Goal: Task Accomplishment & Management: Manage account settings

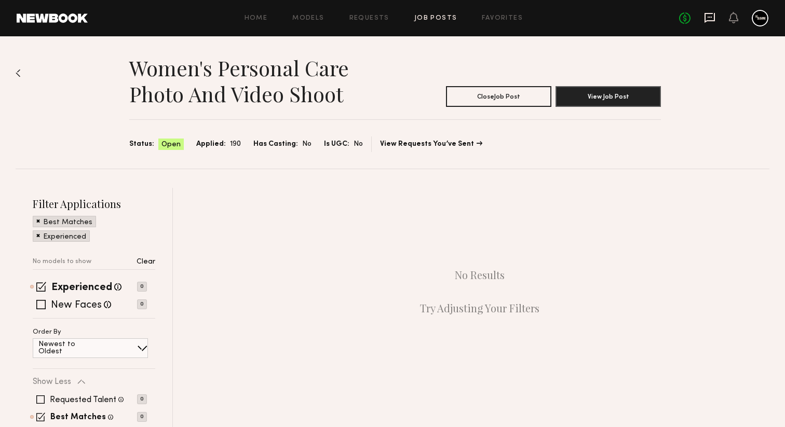
click at [712, 19] on icon at bounding box center [709, 17] width 11 height 11
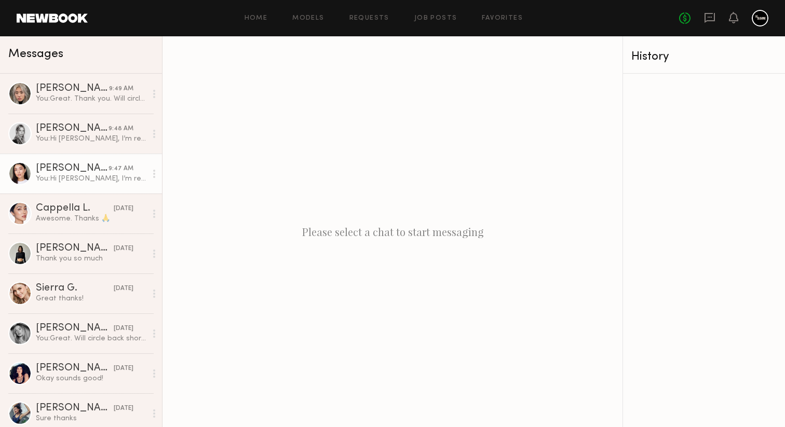
click at [112, 185] on link "Altynay J. 9:47 AM You: Hi Altynay, I’m reaching out regarding your interest an…" at bounding box center [81, 174] width 162 height 40
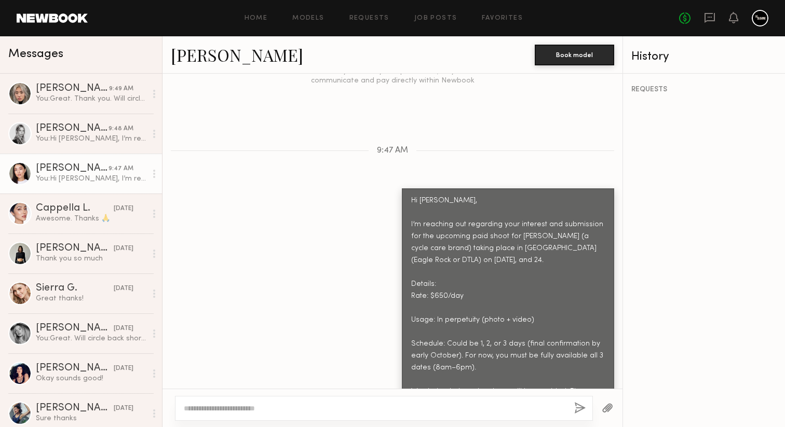
scroll to position [1646, 0]
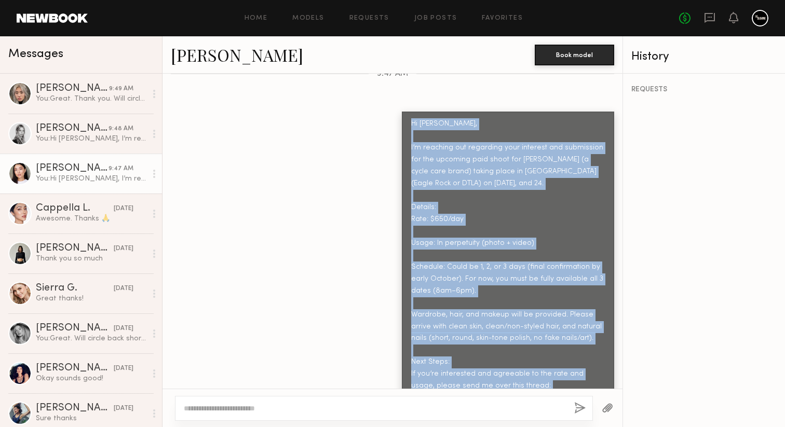
drag, startPoint x: 591, startPoint y: 369, endPoint x: 404, endPoint y: 97, distance: 331.1
click at [404, 112] on div "Hi Altynay, I’m reaching out regarding your interest and submission for the upc…" at bounding box center [508, 327] width 212 height 430
copy div "Hi Altynay, I’m reaching out regarding your interest and submission for the upc…"
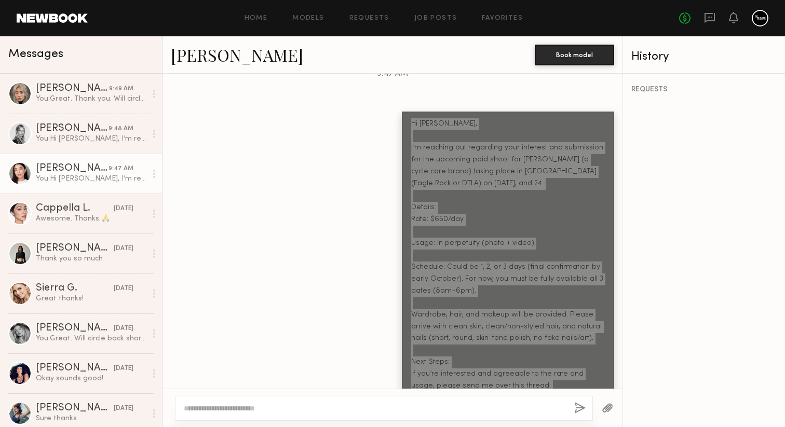
drag, startPoint x: 429, startPoint y: 122, endPoint x: 512, endPoint y: 2, distance: 146.0
click at [0, 0] on nb-messenger-layout "Home Models Requests Job Posts Favorites Sign Out No fees up to $5,000 Messages…" at bounding box center [392, 213] width 785 height 427
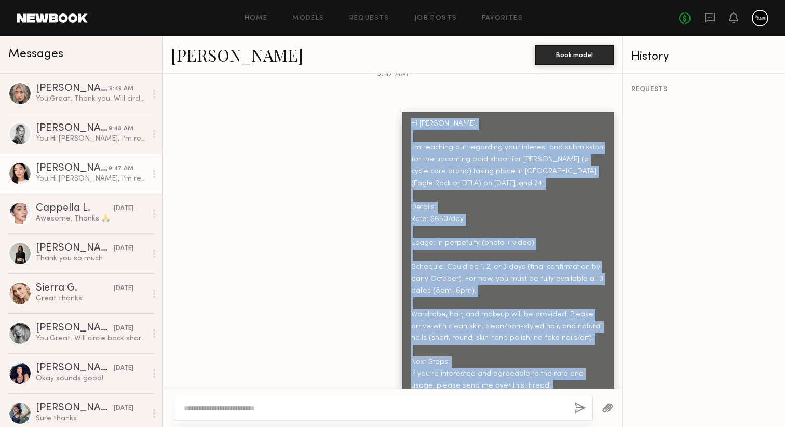
scroll to position [1781, 0]
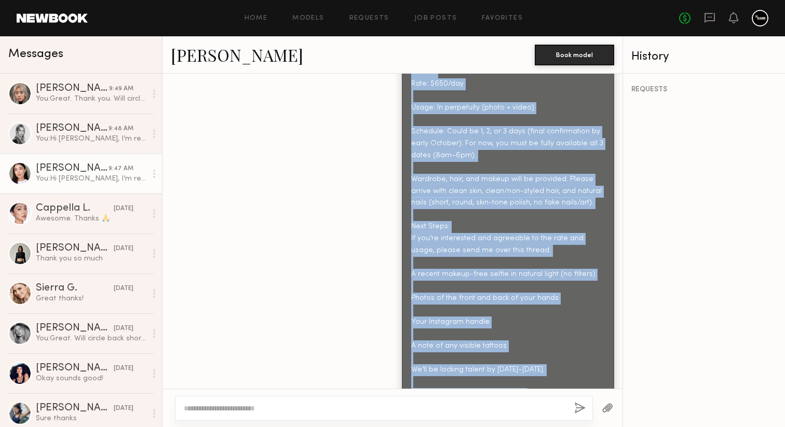
click at [301, 264] on div "Hi [PERSON_NAME], I’m reaching out regarding your interest and submission for t…" at bounding box center [392, 191] width 460 height 430
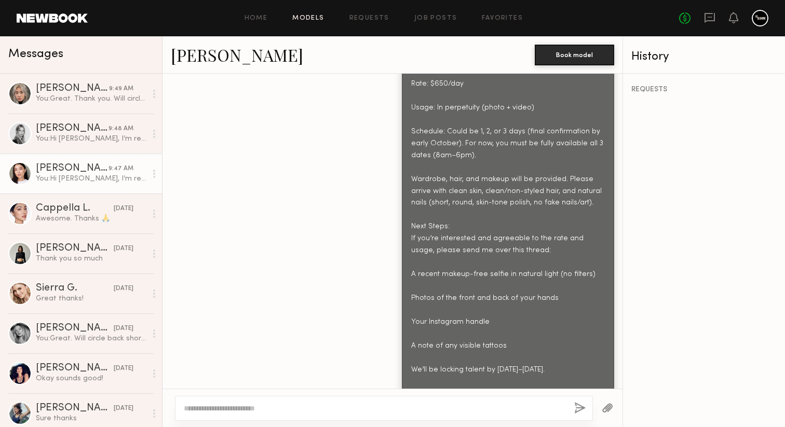
click at [315, 19] on link "Models" at bounding box center [308, 18] width 32 height 7
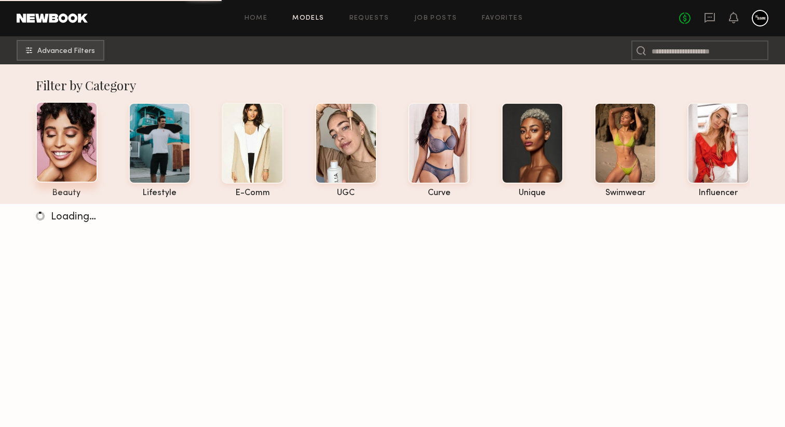
click at [51, 157] on div at bounding box center [67, 142] width 62 height 81
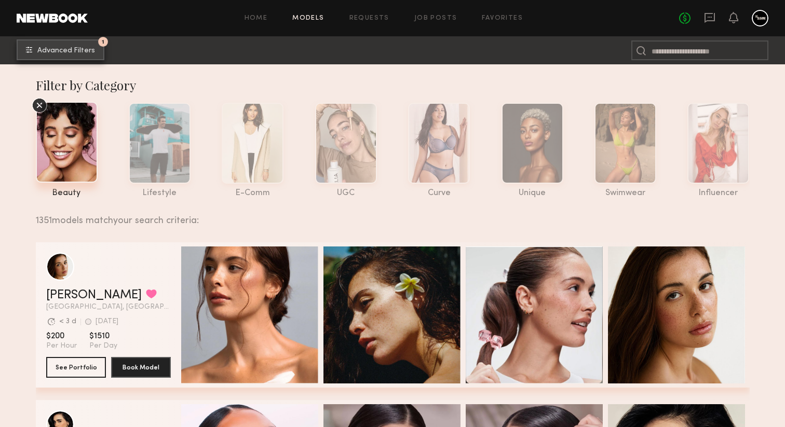
click at [73, 52] on span "Advanced Filters" at bounding box center [66, 50] width 58 height 7
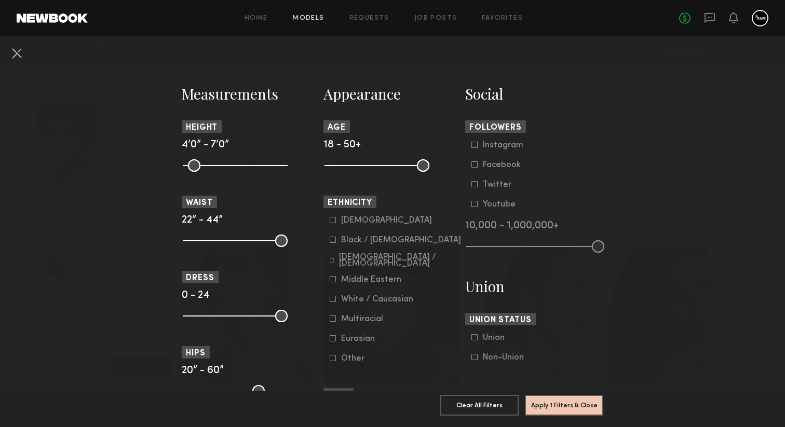
scroll to position [416, 0]
click at [333, 225] on common-framework-checkbox "Asian" at bounding box center [396, 219] width 132 height 9
click at [333, 223] on icon at bounding box center [333, 219] width 6 height 6
drag, startPoint x: 422, startPoint y: 171, endPoint x: 378, endPoint y: 177, distance: 44.5
type input "**"
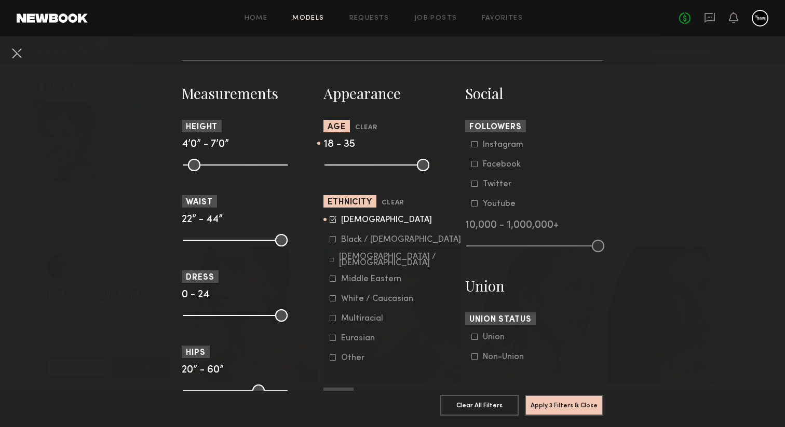
click at [378, 171] on input "range" at bounding box center [376, 165] width 105 height 12
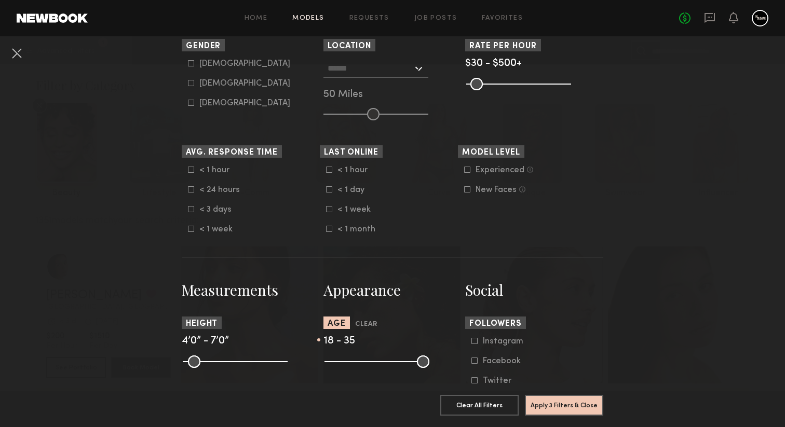
scroll to position [188, 0]
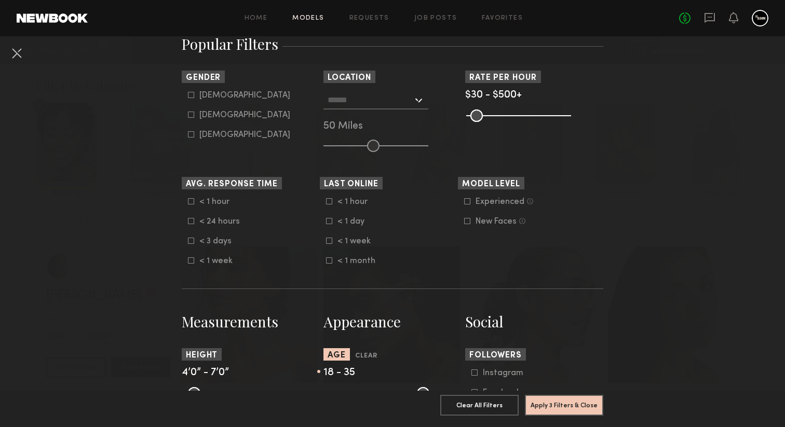
click at [415, 98] on div at bounding box center [375, 100] width 105 height 19
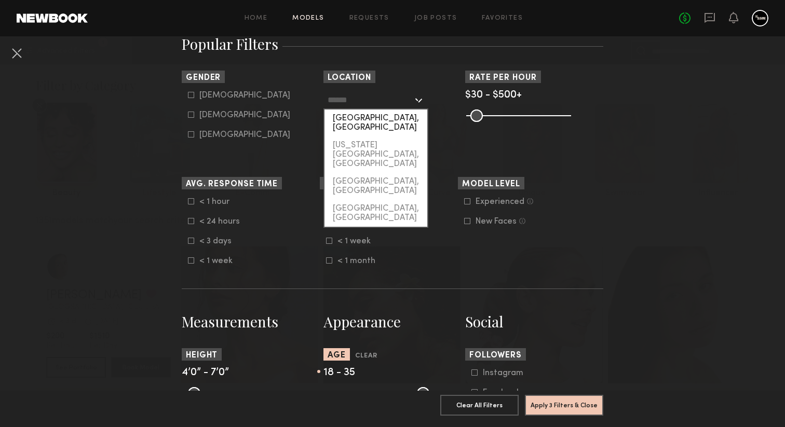
click at [413, 117] on div "[GEOGRAPHIC_DATA], [GEOGRAPHIC_DATA]" at bounding box center [375, 122] width 103 height 27
type input "**********"
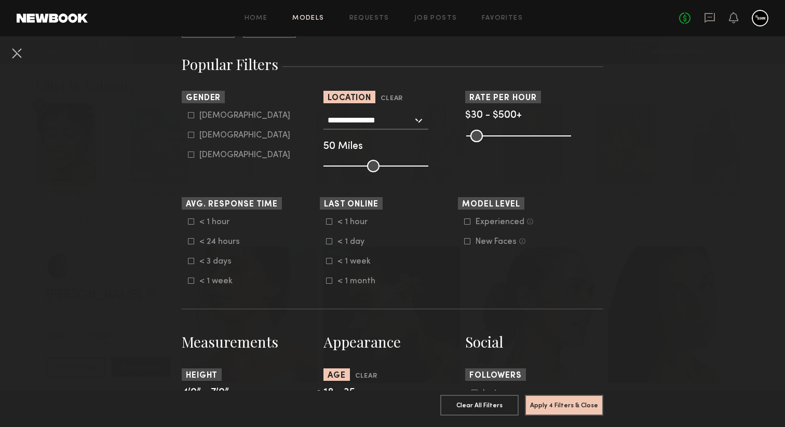
scroll to position [174, 0]
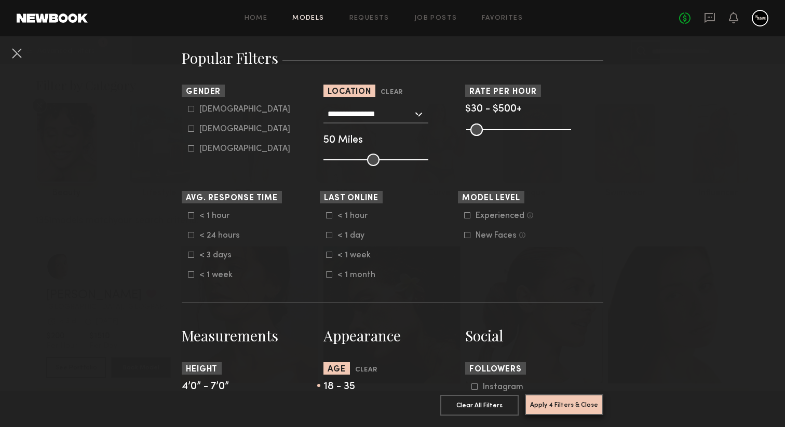
click at [554, 399] on button "Apply 4 Filters & Close" at bounding box center [564, 404] width 78 height 21
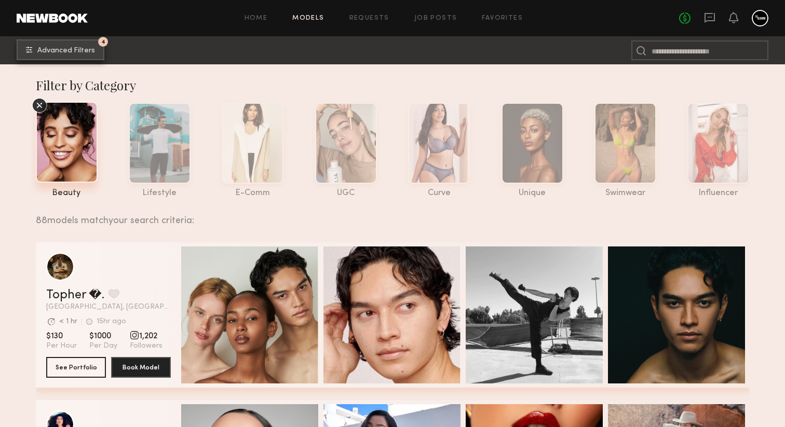
click at [67, 58] on button "4 Advanced Filters" at bounding box center [61, 49] width 88 height 21
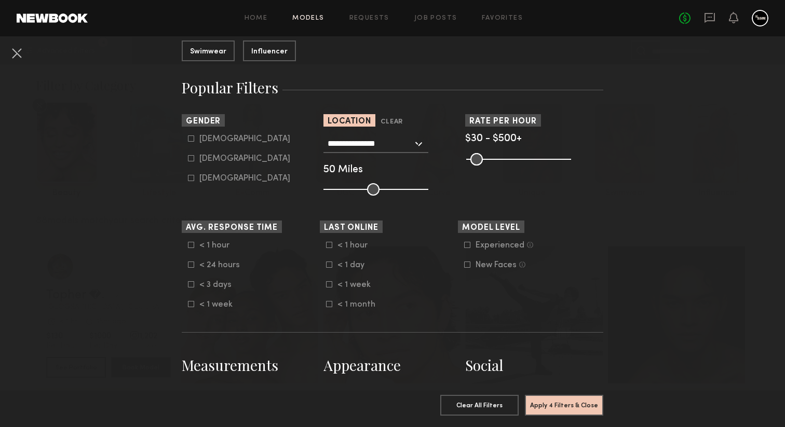
scroll to position [172, 0]
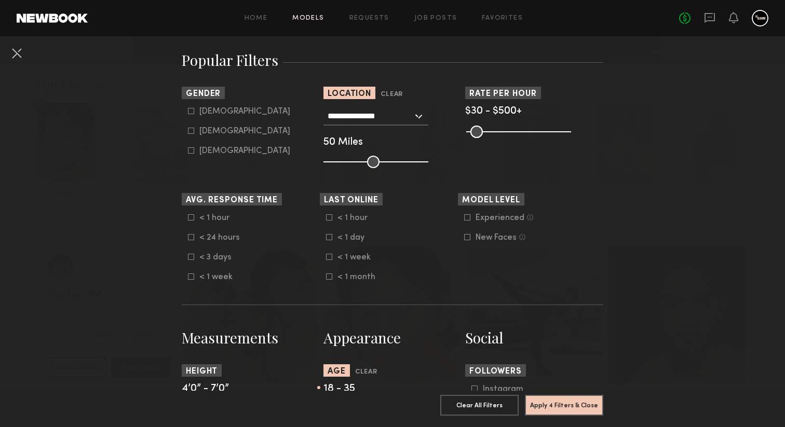
click at [217, 134] on div "Female" at bounding box center [244, 131] width 91 height 6
type input "**"
click at [565, 411] on button "Apply 5 Filters & Close" at bounding box center [564, 404] width 78 height 21
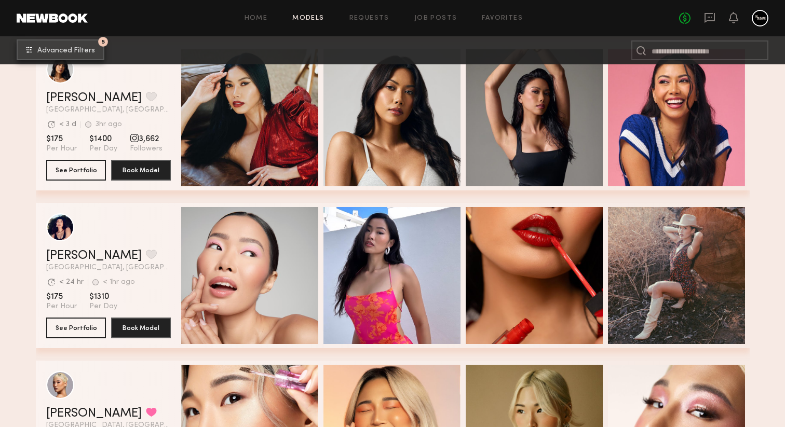
scroll to position [743, 0]
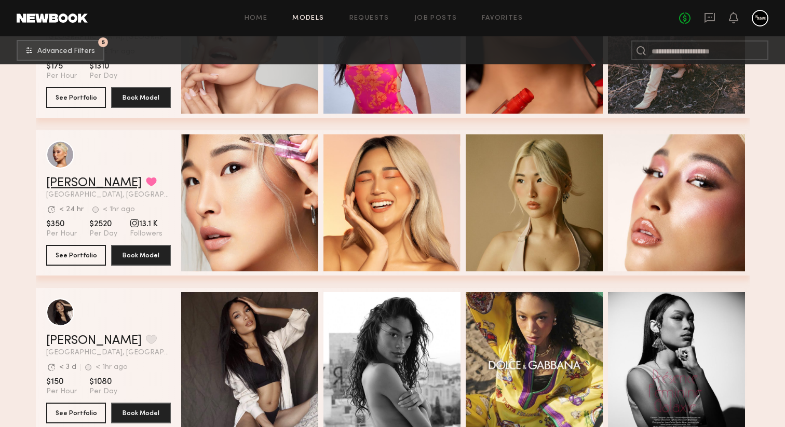
click at [73, 183] on link "ALICE A." at bounding box center [93, 183] width 95 height 12
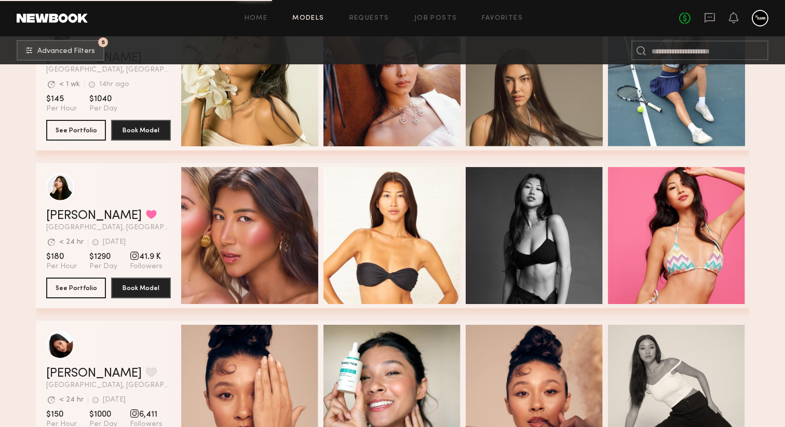
scroll to position [1646, 0]
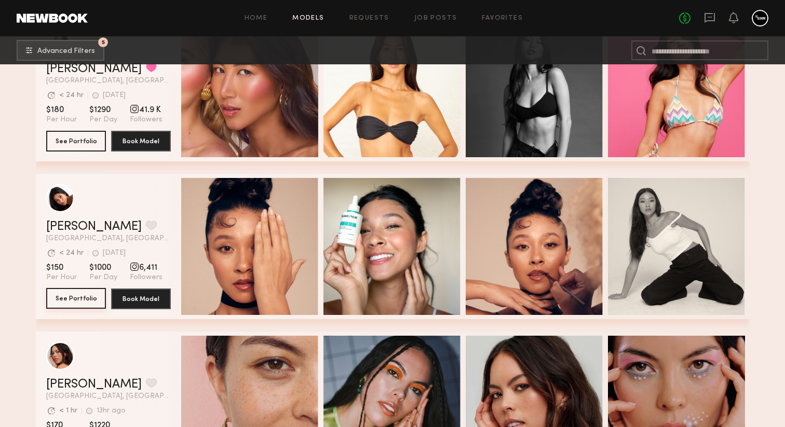
click at [87, 296] on button "See Portfolio" at bounding box center [76, 298] width 60 height 21
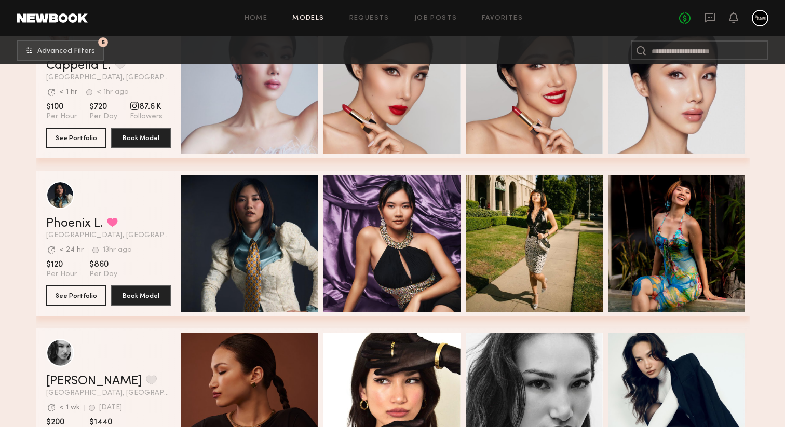
scroll to position [2627, 0]
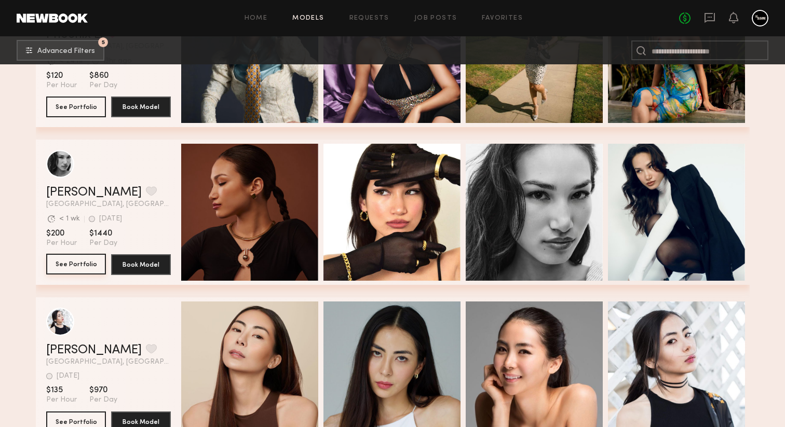
click at [86, 268] on button "See Portfolio" at bounding box center [76, 264] width 60 height 21
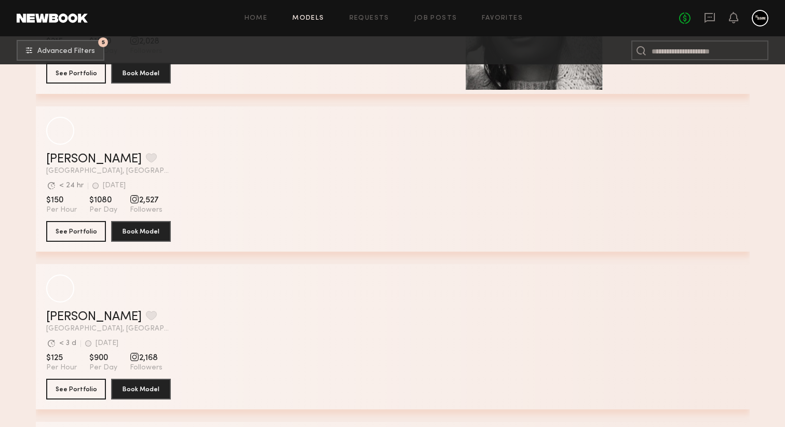
scroll to position [6229, 0]
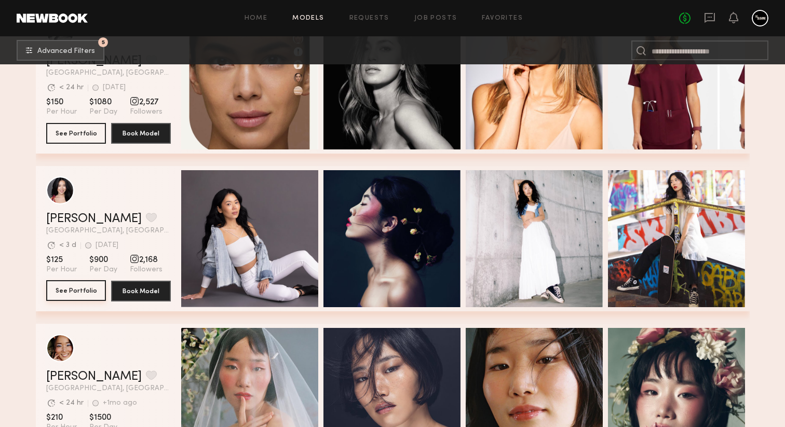
click at [83, 291] on button "See Portfolio" at bounding box center [76, 290] width 60 height 21
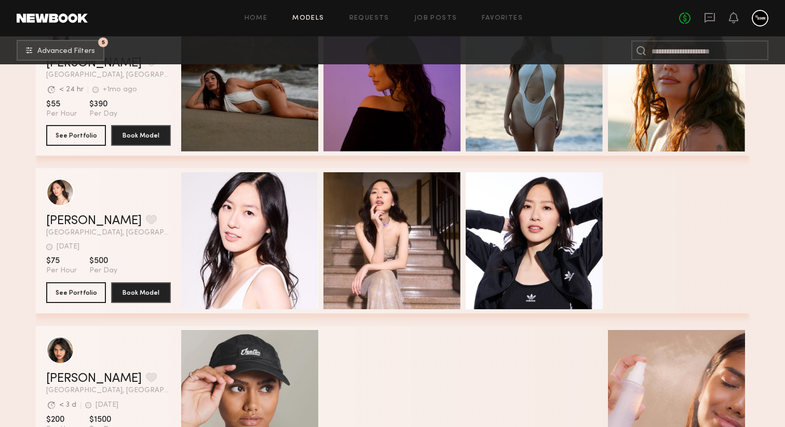
scroll to position [8599, 0]
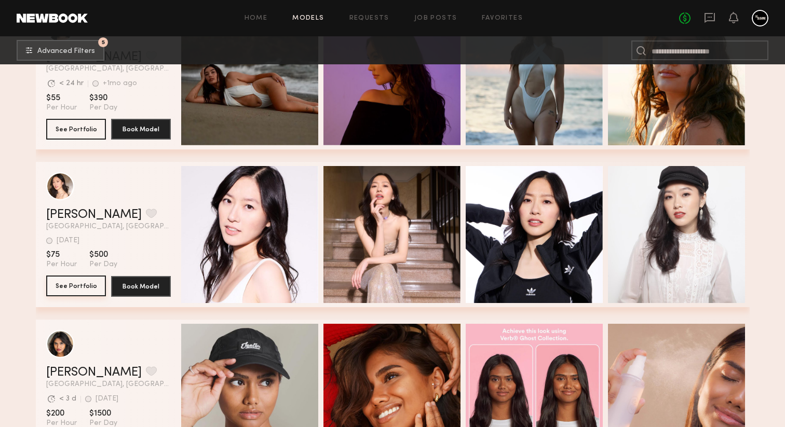
click at [79, 285] on button "See Portfolio" at bounding box center [76, 286] width 60 height 21
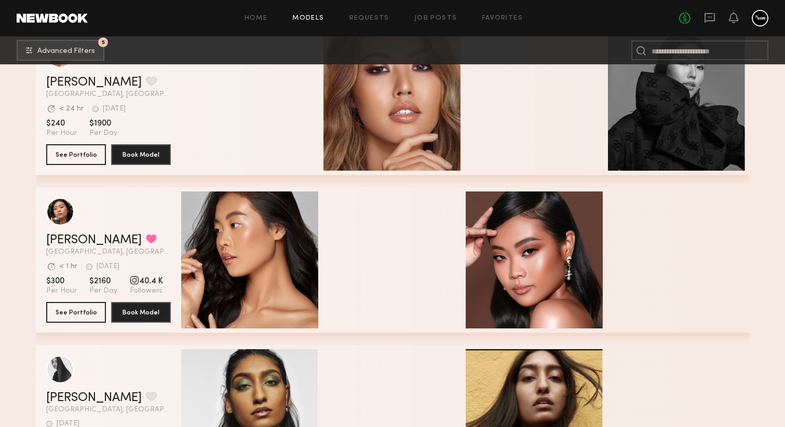
scroll to position [4343, 0]
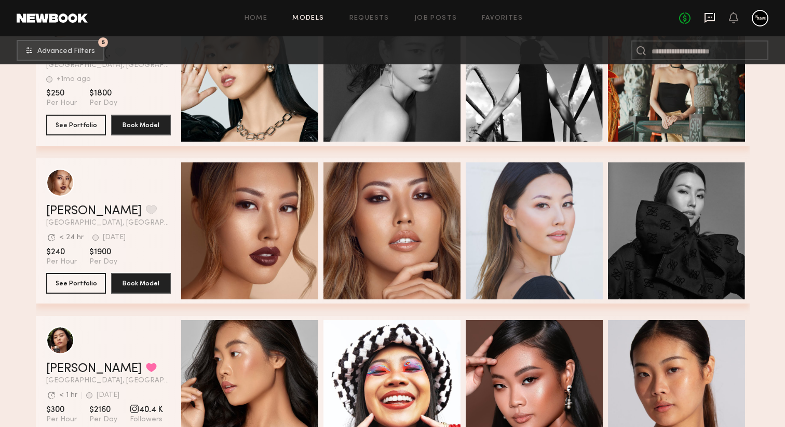
click at [706, 18] on icon at bounding box center [709, 17] width 11 height 11
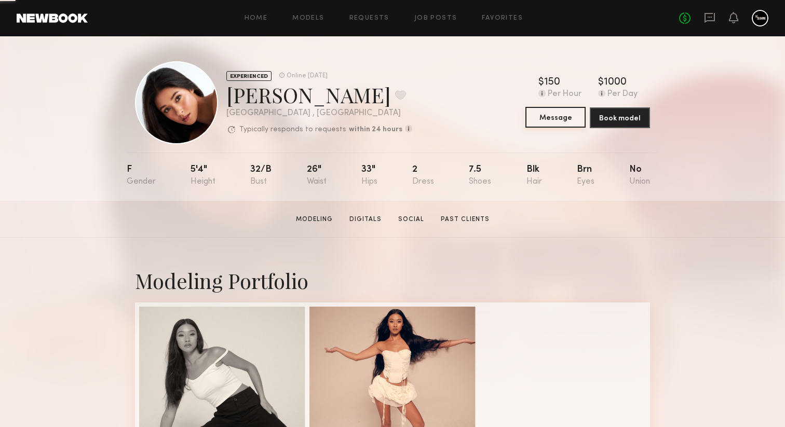
click at [547, 116] on button "Message" at bounding box center [555, 117] width 60 height 21
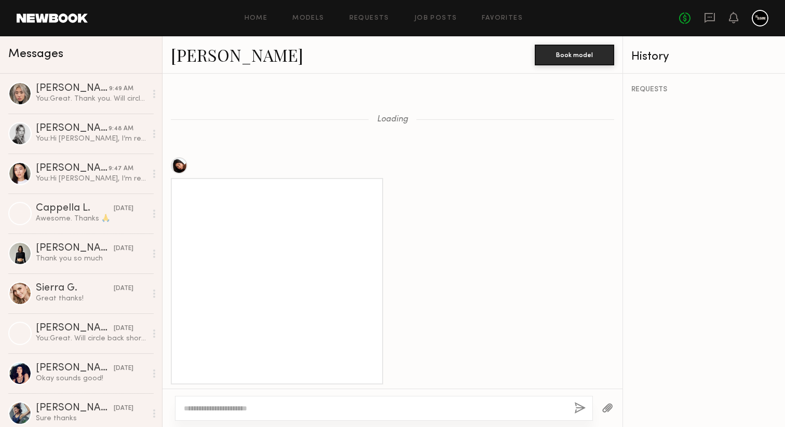
scroll to position [1074, 0]
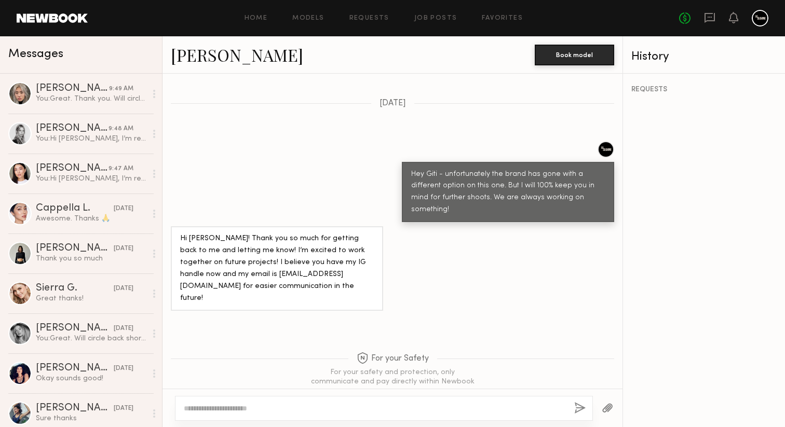
click at [320, 413] on textarea at bounding box center [375, 408] width 382 height 10
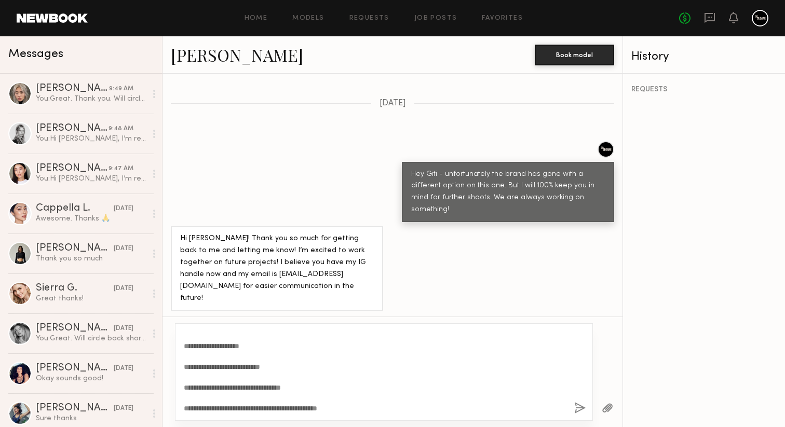
scroll to position [0, 0]
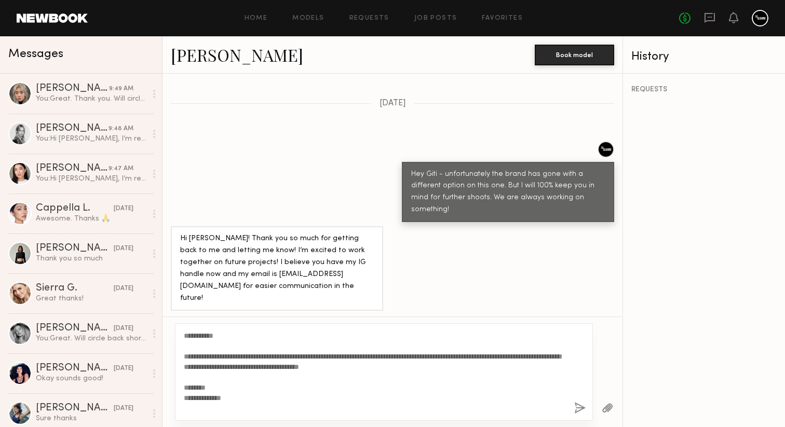
click at [215, 335] on textarea "**********" at bounding box center [375, 372] width 382 height 83
drag, startPoint x: 371, startPoint y: 357, endPoint x: 319, endPoint y: 359, distance: 51.9
click at [319, 359] on textarea "**********" at bounding box center [375, 372] width 382 height 83
click at [339, 354] on textarea "**********" at bounding box center [375, 372] width 382 height 83
drag, startPoint x: 361, startPoint y: 407, endPoint x: 203, endPoint y: 303, distance: 189.4
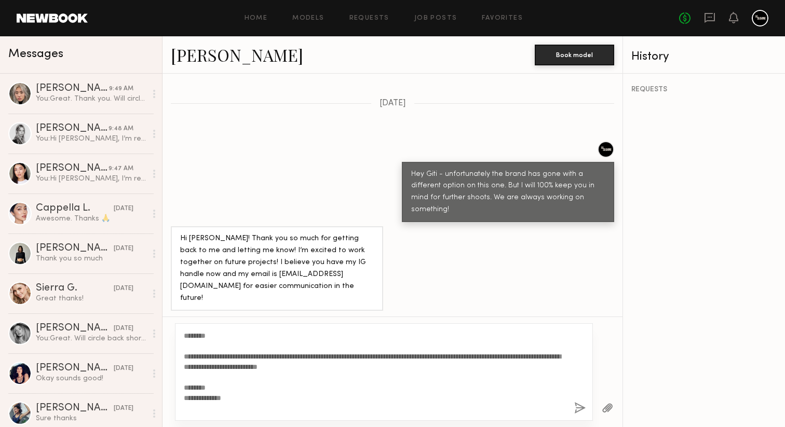
click at [203, 303] on div "Loading Here are links to my portfolio and digitals! Portfolio: https://we.tl/b…" at bounding box center [392, 250] width 460 height 353
type textarea "**********"
click at [584, 413] on button "button" at bounding box center [579, 408] width 11 height 13
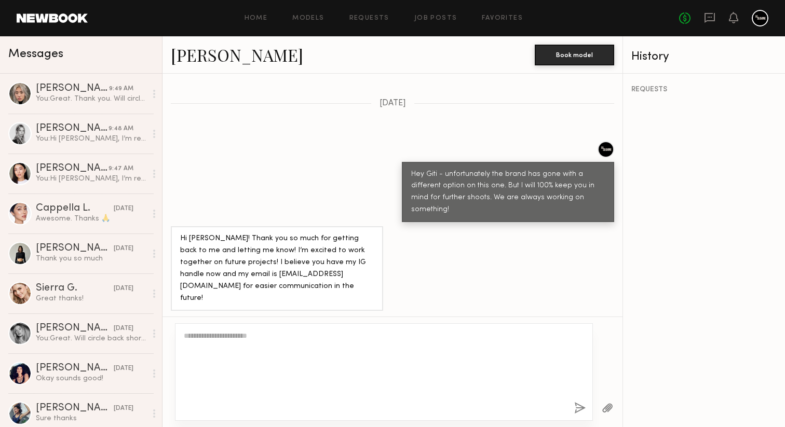
scroll to position [1687, 0]
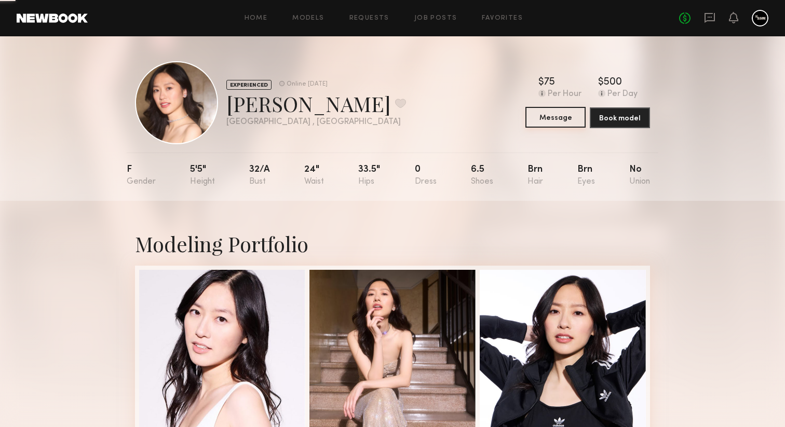
click at [555, 113] on button "Message" at bounding box center [555, 117] width 60 height 21
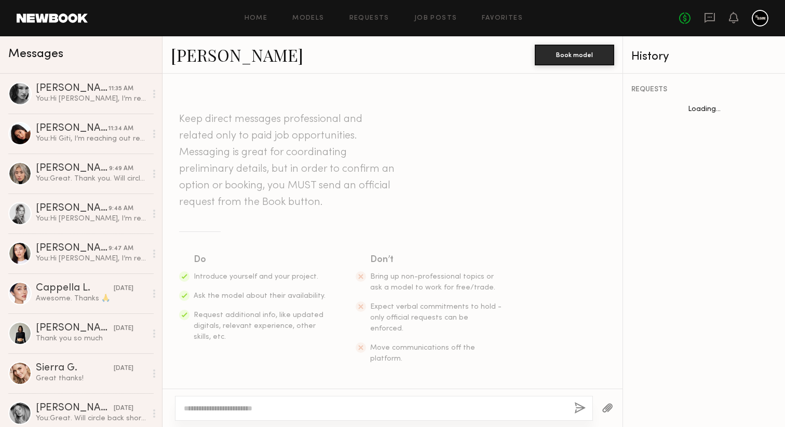
scroll to position [694, 0]
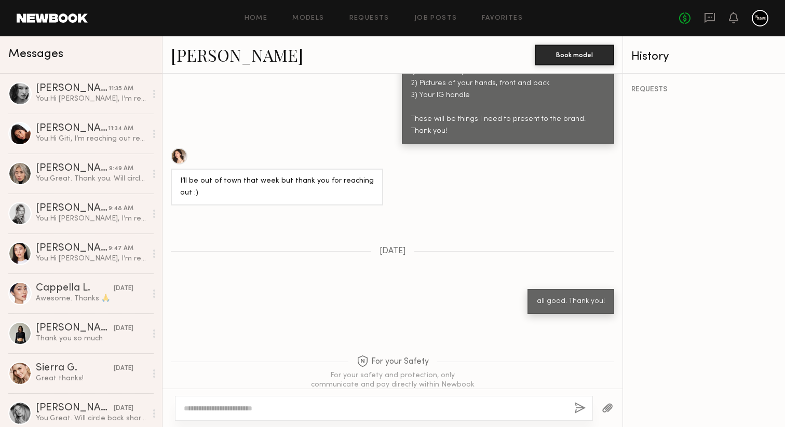
click at [310, 410] on textarea at bounding box center [375, 408] width 382 height 10
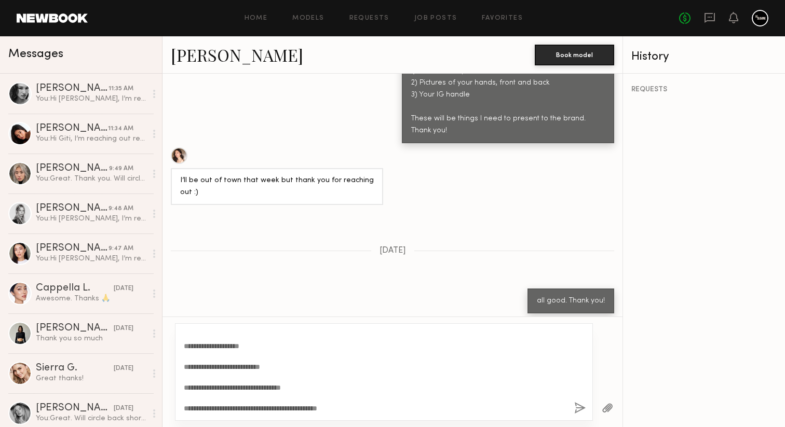
scroll to position [0, 0]
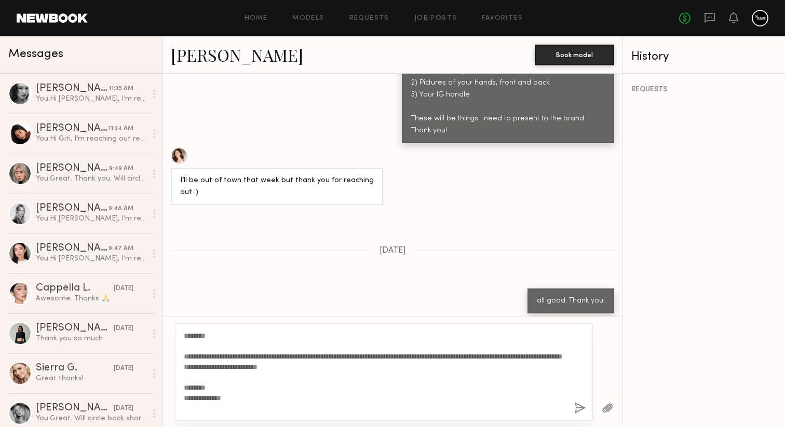
click at [202, 335] on textarea "**********" at bounding box center [375, 372] width 382 height 83
click at [203, 336] on textarea "**********" at bounding box center [375, 372] width 382 height 83
type textarea "**********"
click at [580, 409] on button "button" at bounding box center [579, 408] width 11 height 13
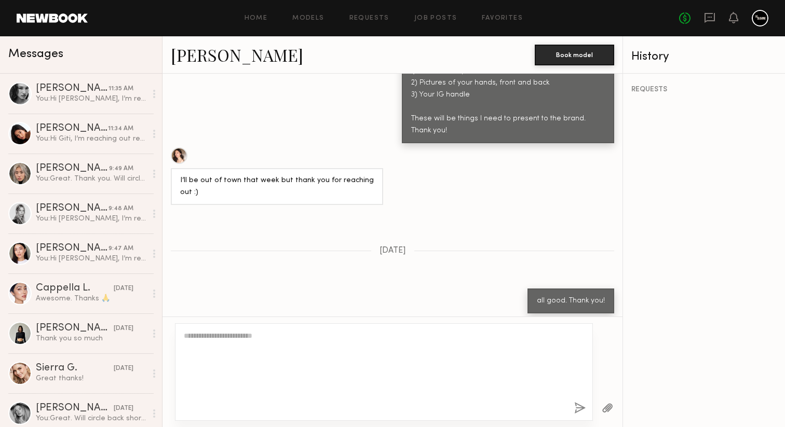
scroll to position [1295, 0]
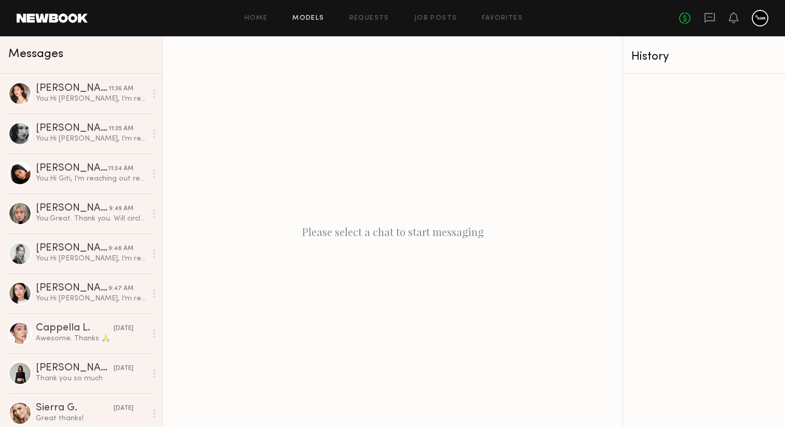
click at [309, 17] on link "Models" at bounding box center [308, 18] width 32 height 7
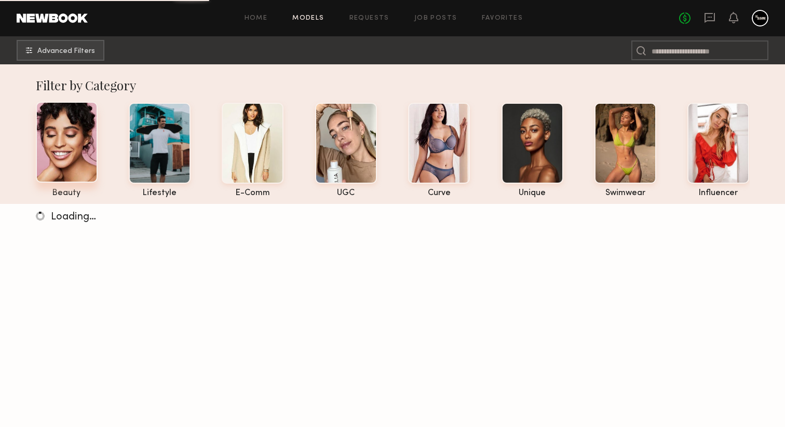
click at [67, 143] on div at bounding box center [67, 142] width 62 height 81
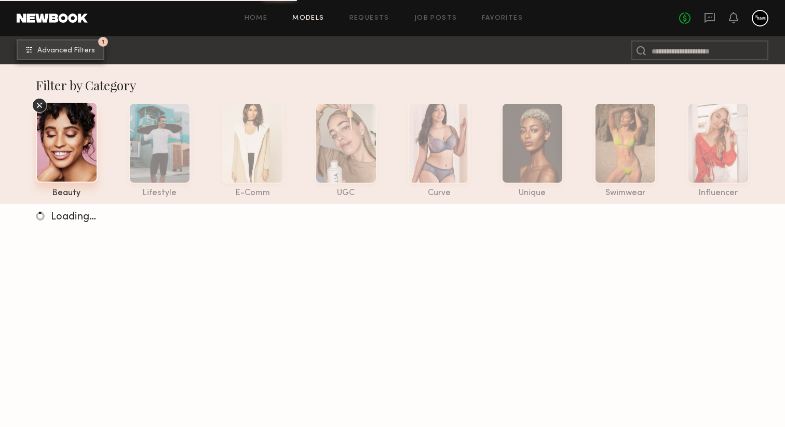
click at [72, 50] on span "Advanced Filters" at bounding box center [66, 50] width 58 height 7
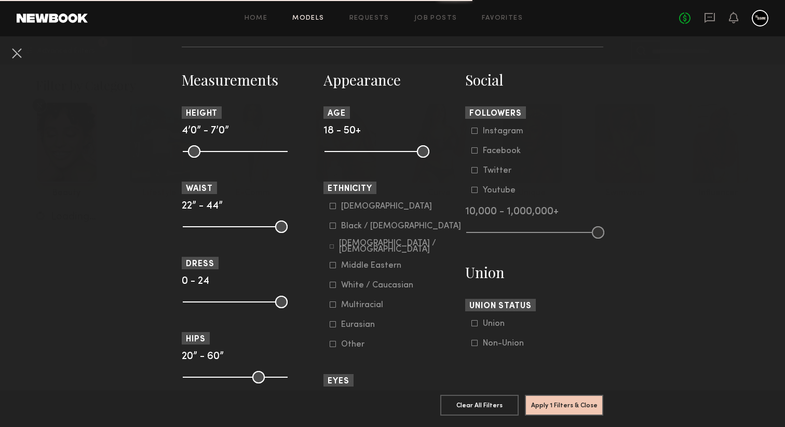
scroll to position [449, 0]
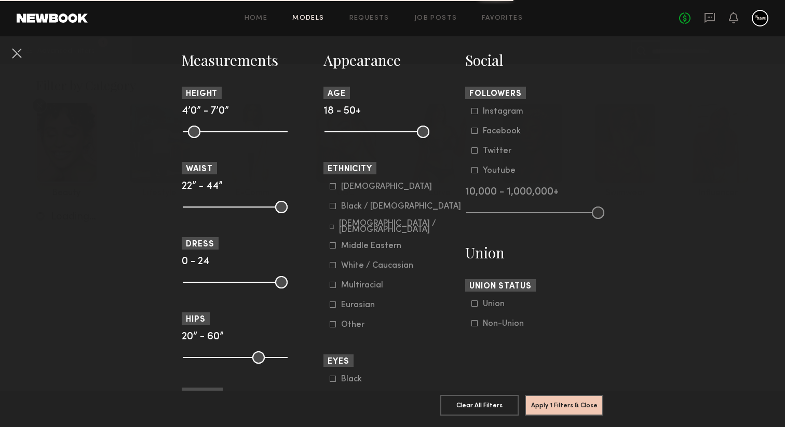
click at [330, 268] on icon at bounding box center [333, 266] width 6 height 6
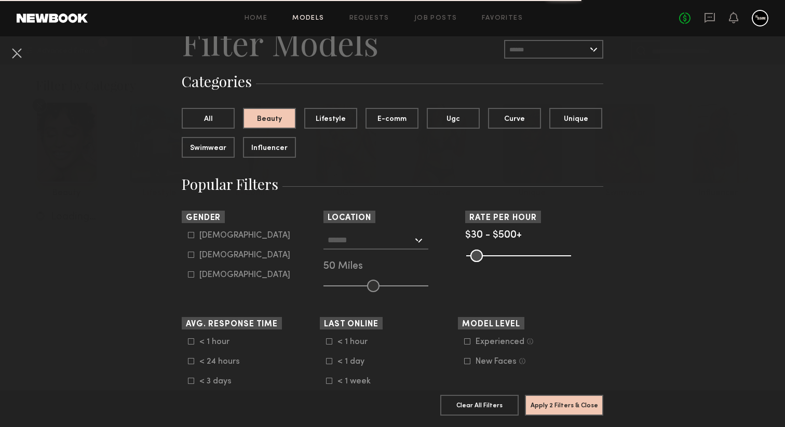
scroll to position [45, 0]
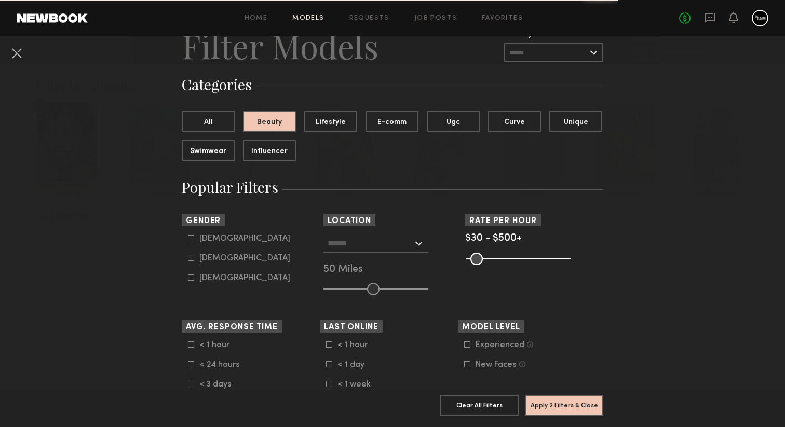
click at [193, 261] on icon at bounding box center [191, 258] width 6 height 6
type input "**"
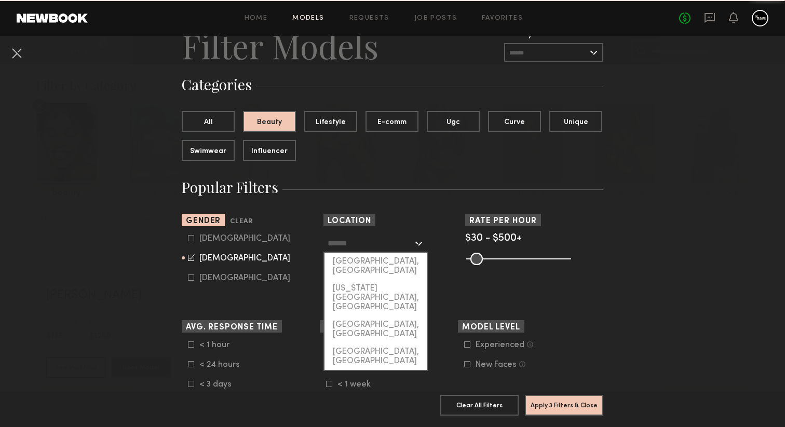
click at [407, 239] on input "text" at bounding box center [369, 243] width 85 height 18
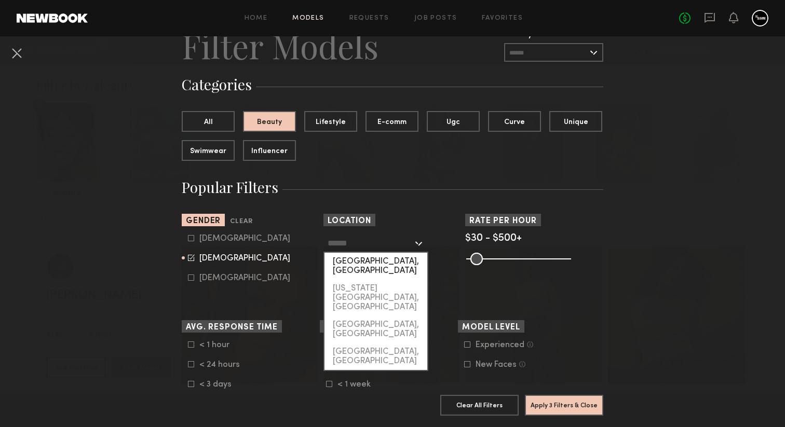
click at [399, 262] on div "Los Angeles, CA" at bounding box center [375, 266] width 103 height 27
type input "**********"
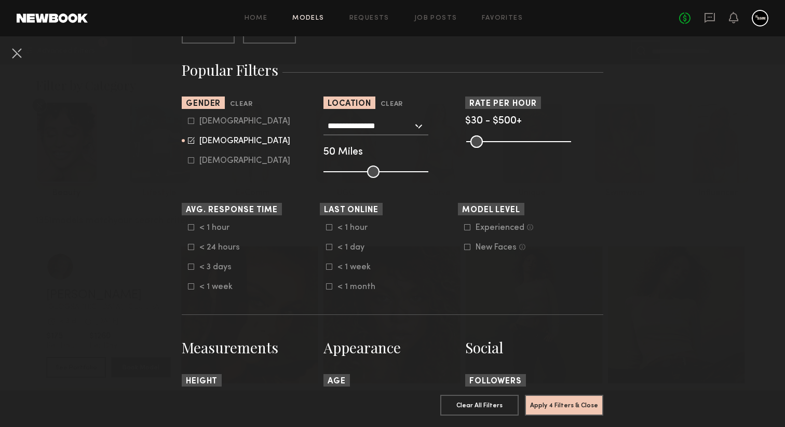
scroll to position [167, 0]
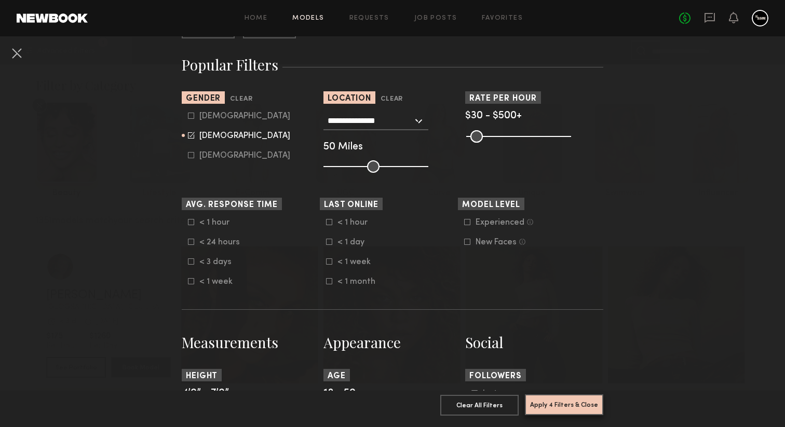
click at [559, 404] on button "Apply 4 Filters & Close" at bounding box center [564, 404] width 78 height 21
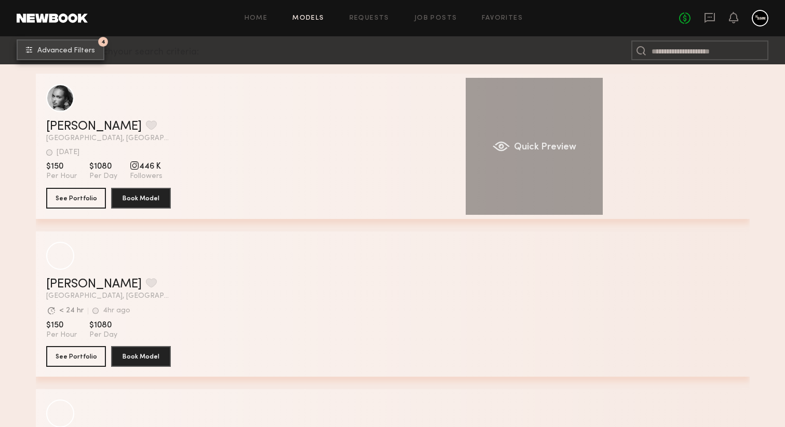
scroll to position [214, 0]
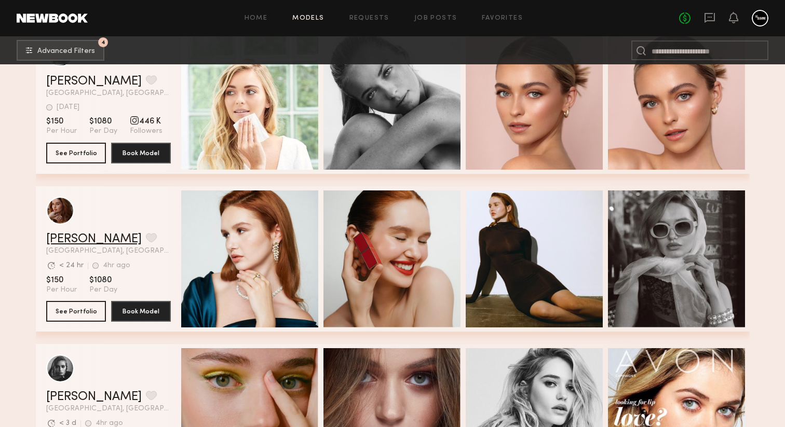
click at [73, 237] on link "Olga N." at bounding box center [93, 239] width 95 height 12
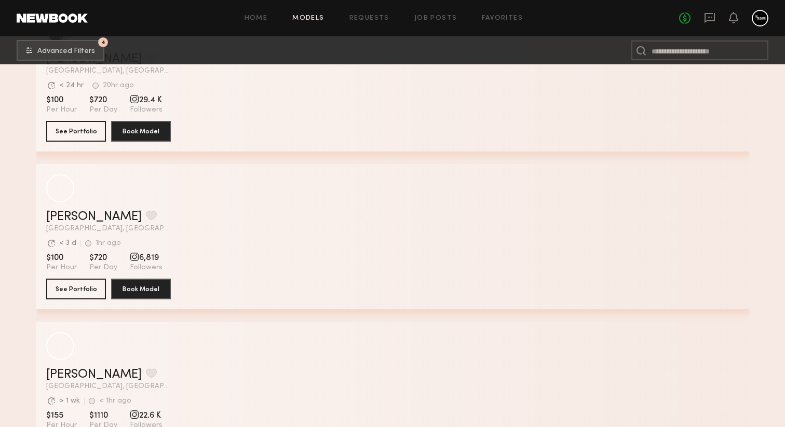
scroll to position [4979, 0]
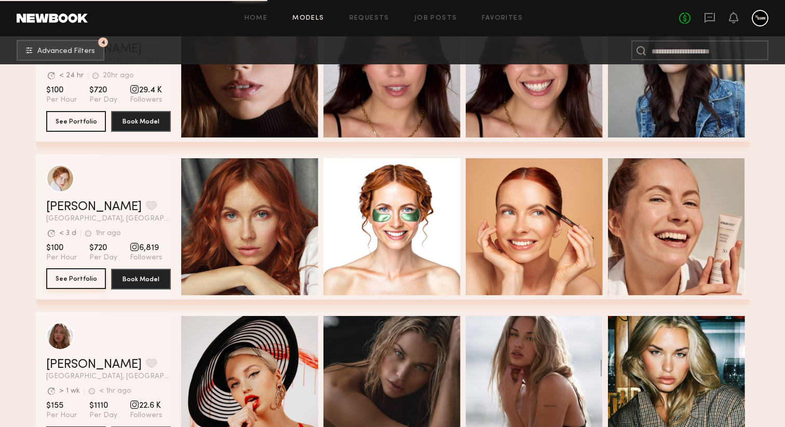
click at [80, 281] on button "See Portfolio" at bounding box center [76, 278] width 60 height 21
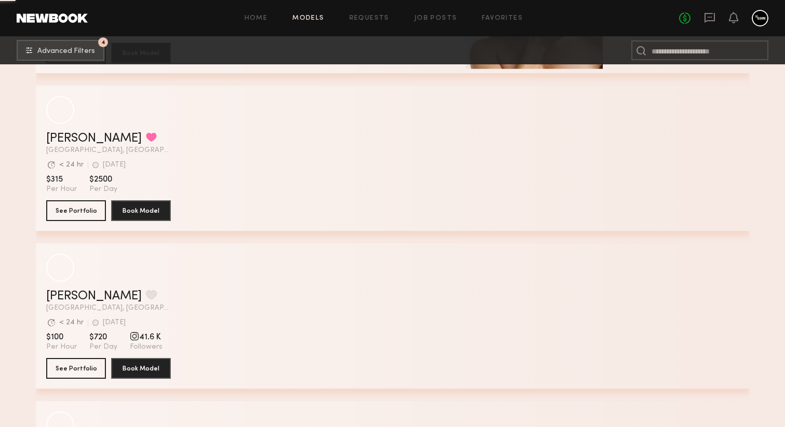
scroll to position [12839, 0]
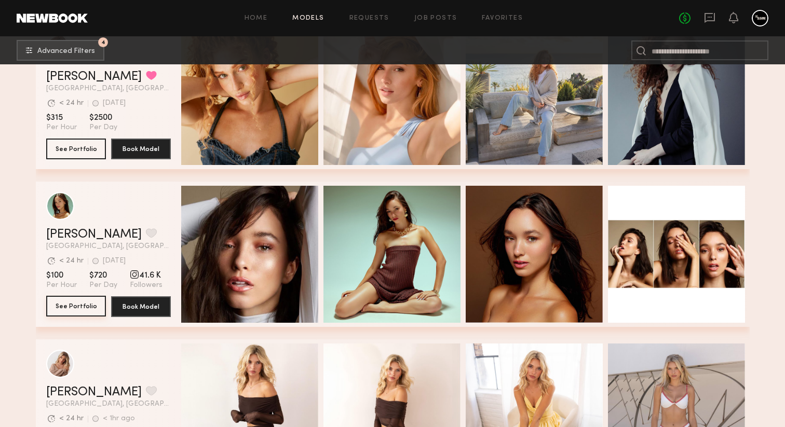
click at [97, 306] on button "See Portfolio" at bounding box center [76, 306] width 60 height 21
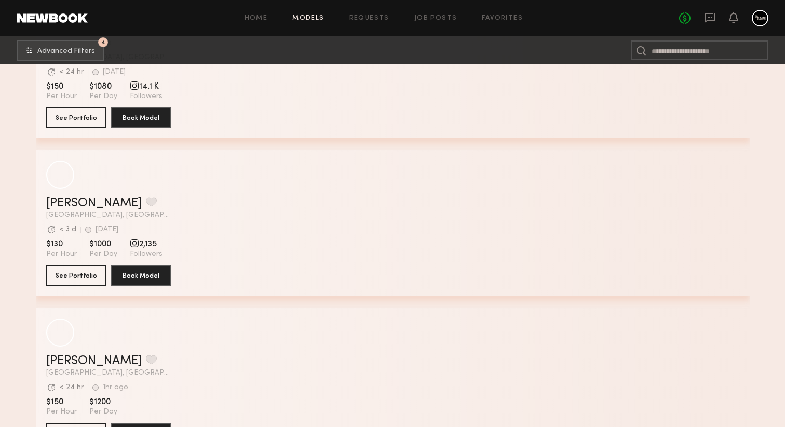
scroll to position [17822, 0]
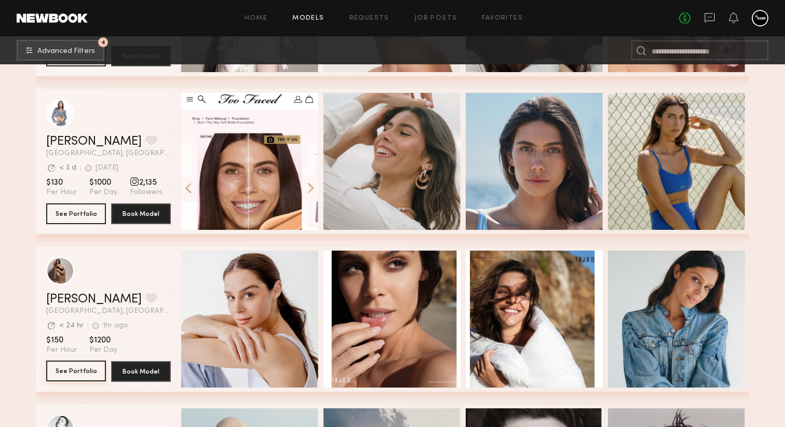
click at [91, 374] on button "See Portfolio" at bounding box center [76, 371] width 60 height 21
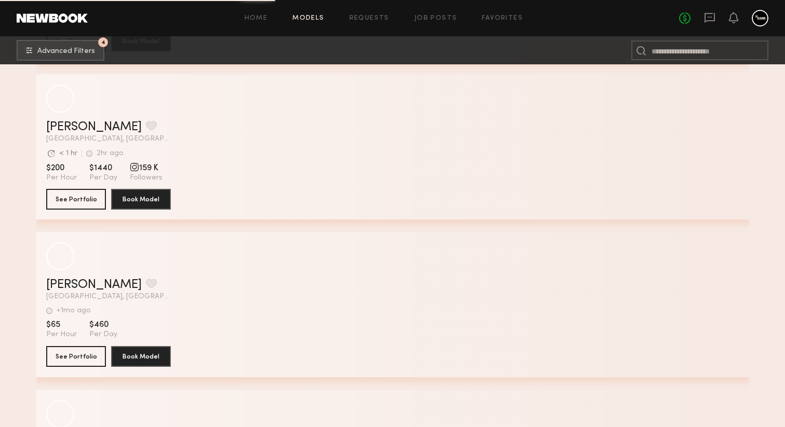
scroll to position [20357, 0]
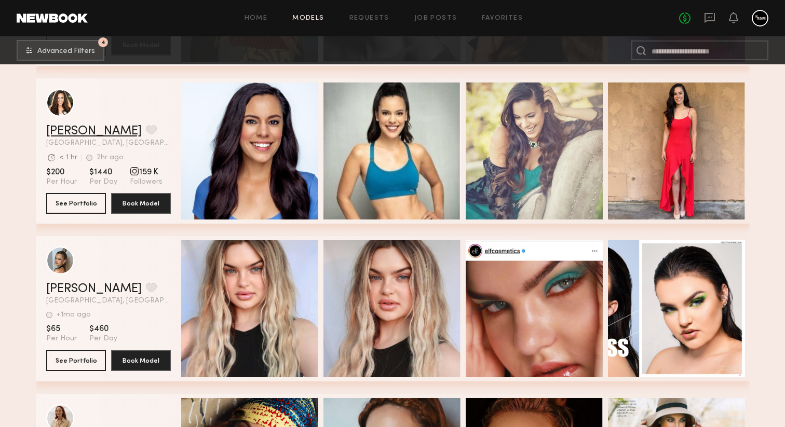
click at [78, 129] on link "Brittany B." at bounding box center [93, 131] width 95 height 12
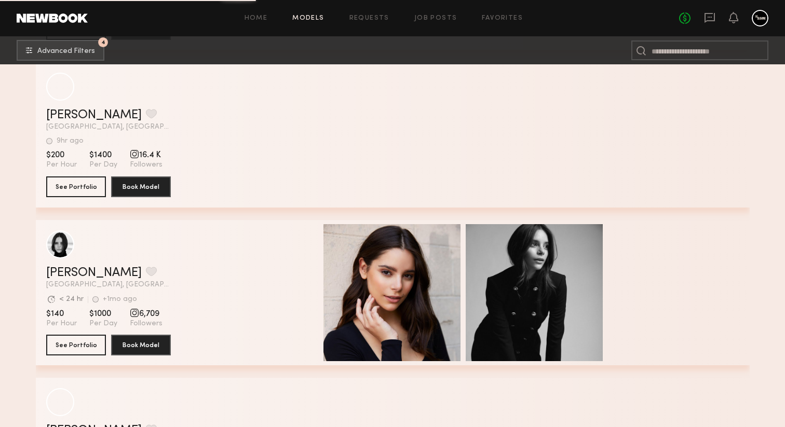
scroll to position [33777, 0]
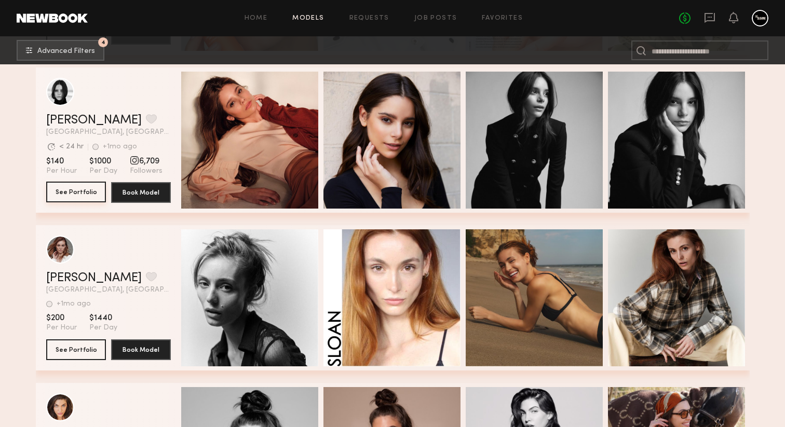
click at [86, 194] on button "See Portfolio" at bounding box center [76, 192] width 60 height 21
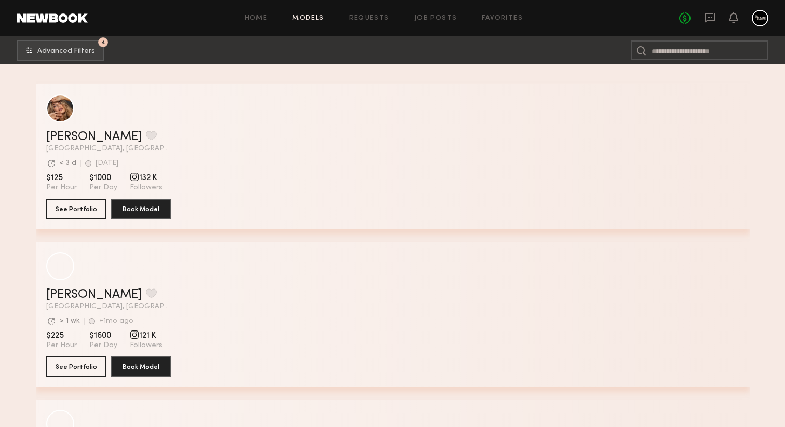
scroll to position [38061, 0]
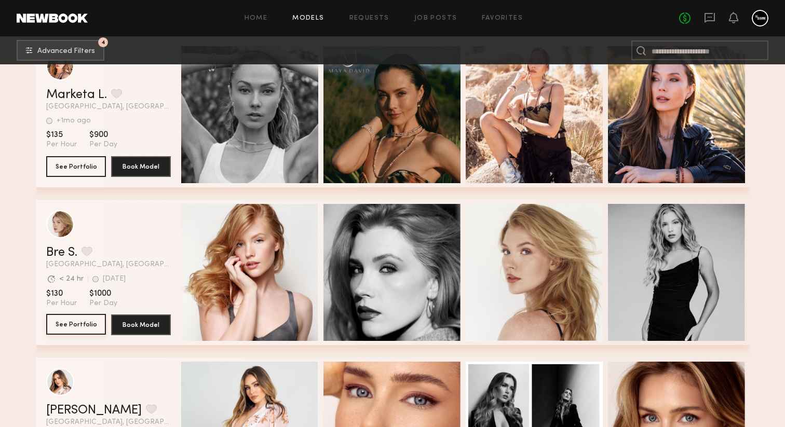
click at [87, 329] on button "See Portfolio" at bounding box center [76, 324] width 60 height 21
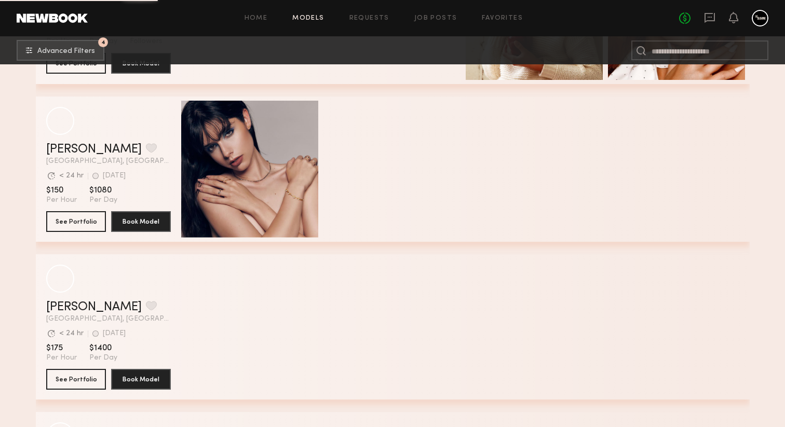
scroll to position [41210, 0]
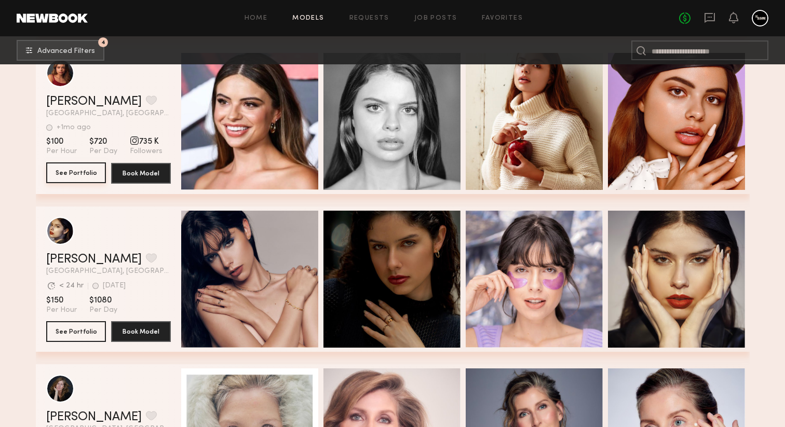
click at [90, 176] on button "See Portfolio" at bounding box center [76, 172] width 60 height 21
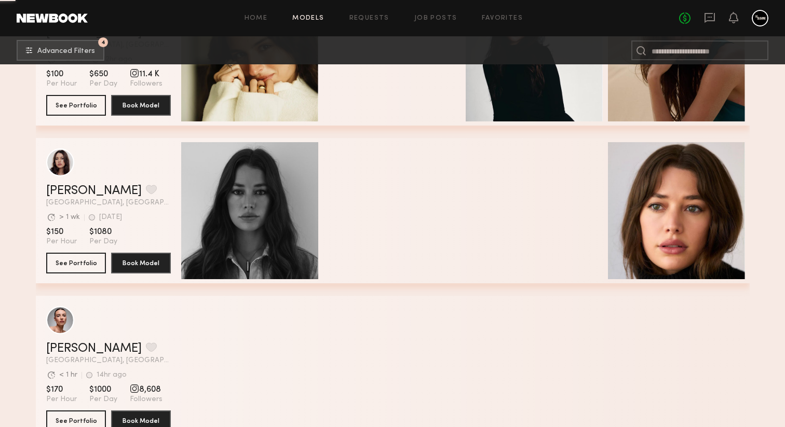
scroll to position [52458, 0]
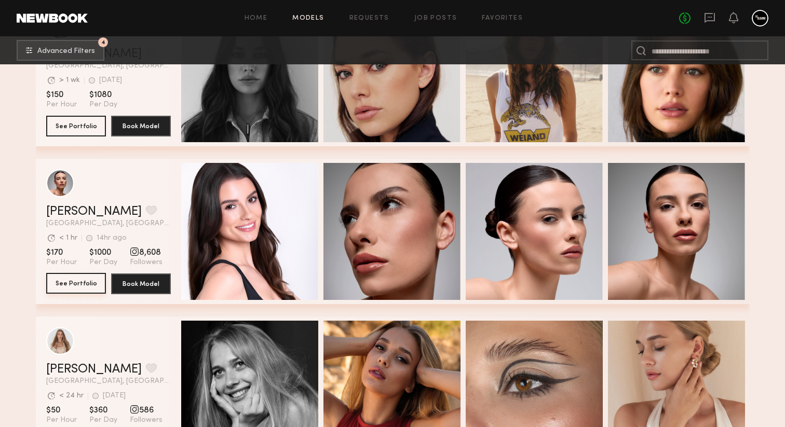
click at [93, 281] on button "See Portfolio" at bounding box center [76, 283] width 60 height 21
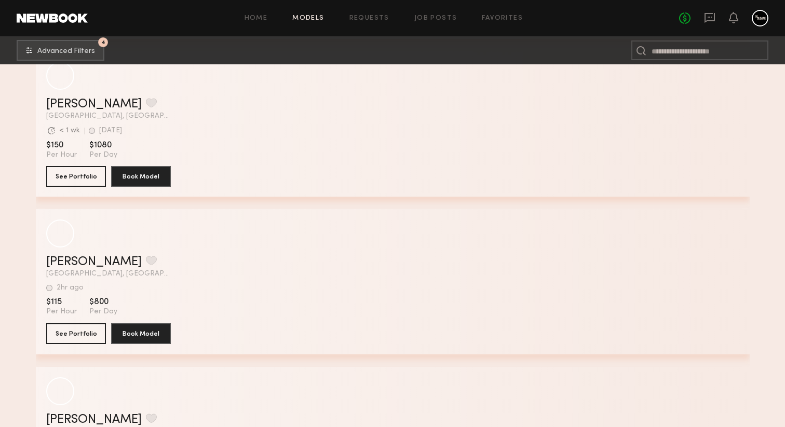
scroll to position [51618, 0]
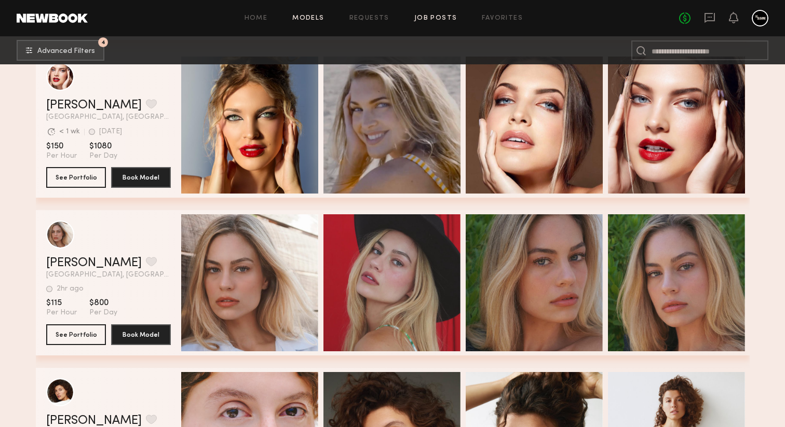
click at [428, 15] on link "Job Posts" at bounding box center [435, 18] width 43 height 7
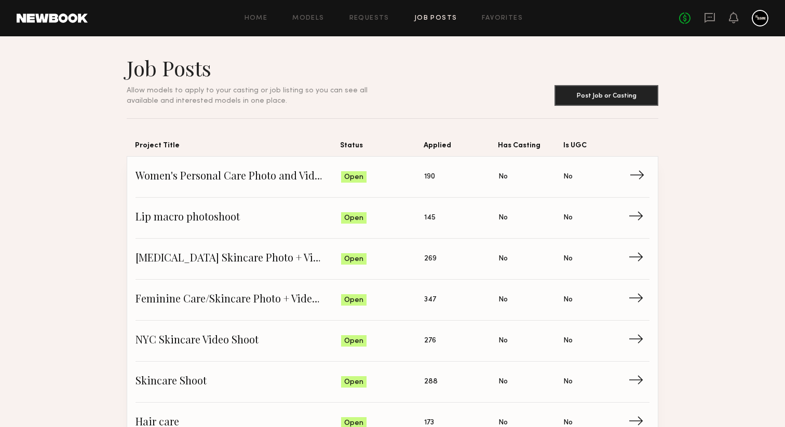
click at [270, 178] on span "Women's Personal Care Photo and Video shoot" at bounding box center [237, 177] width 205 height 16
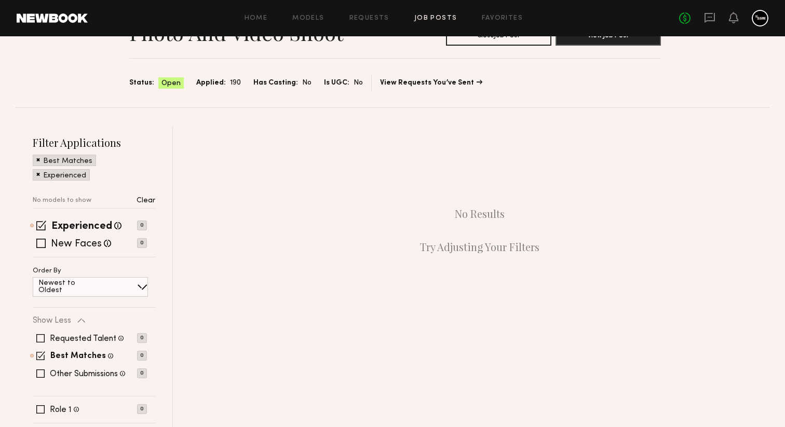
scroll to position [62, 0]
click at [39, 336] on span at bounding box center [40, 337] width 8 height 8
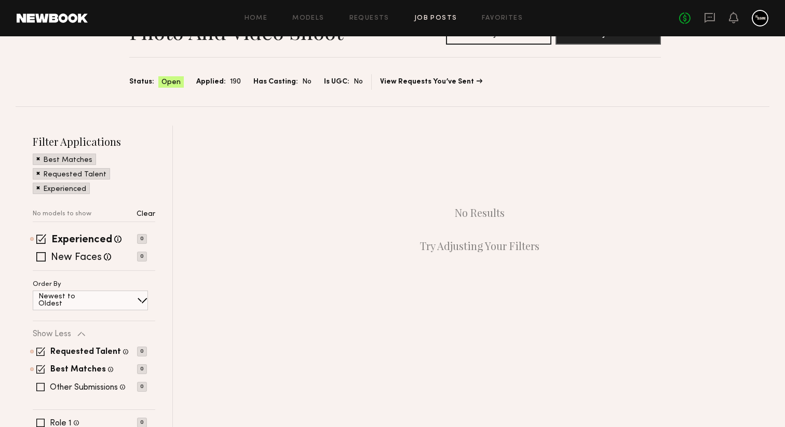
click at [40, 418] on div "Filter Applications Best Matches Requested Talent Experienced No models to show…" at bounding box center [94, 294] width 122 height 320
click at [42, 423] on span at bounding box center [40, 423] width 8 height 8
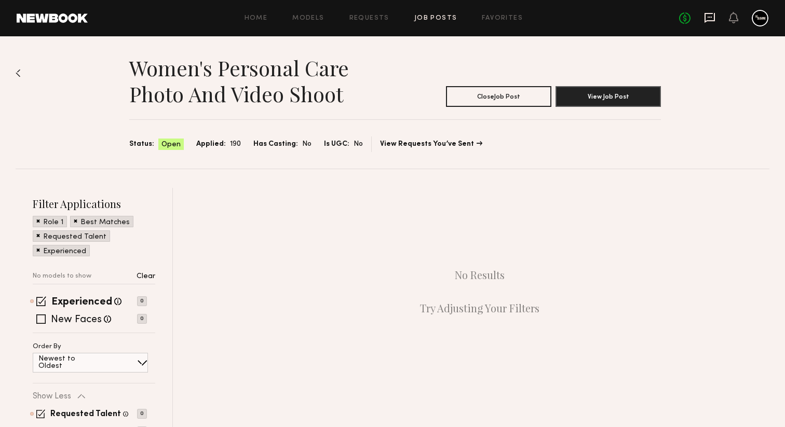
click at [709, 16] on icon at bounding box center [709, 17] width 11 height 11
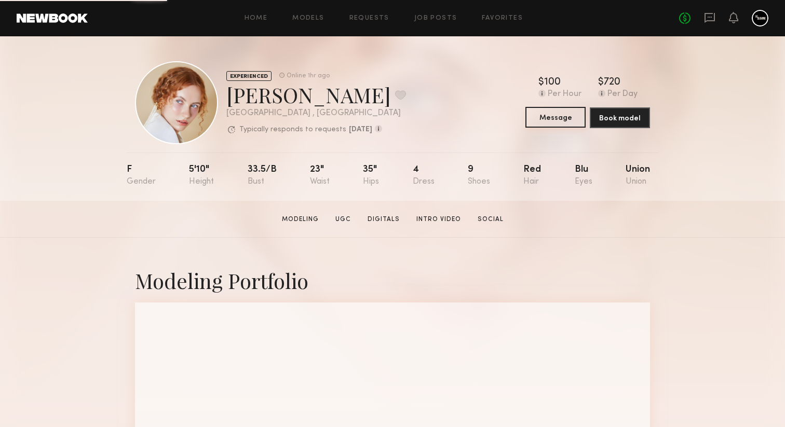
click at [560, 118] on button "Message" at bounding box center [555, 117] width 60 height 21
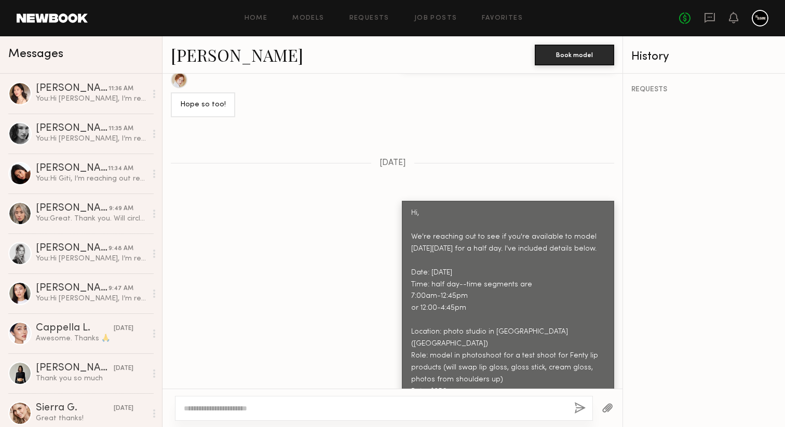
scroll to position [1765, 0]
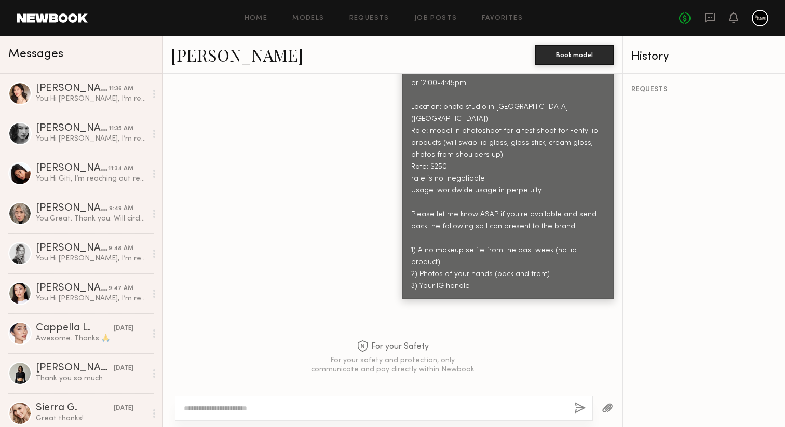
click at [335, 408] on textarea at bounding box center [375, 408] width 382 height 10
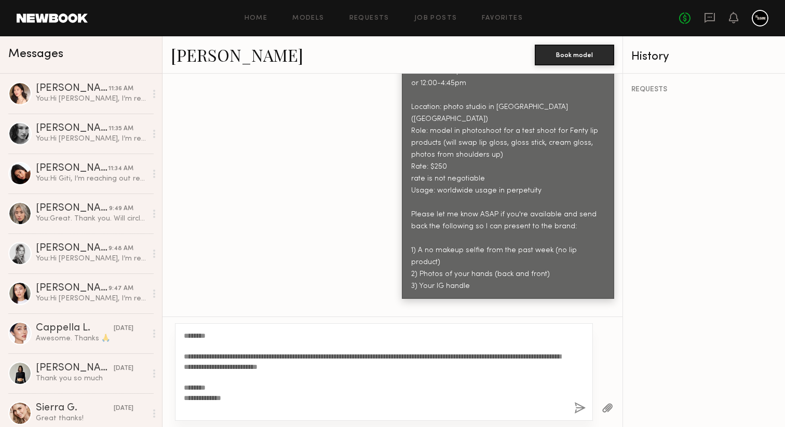
scroll to position [227, 0]
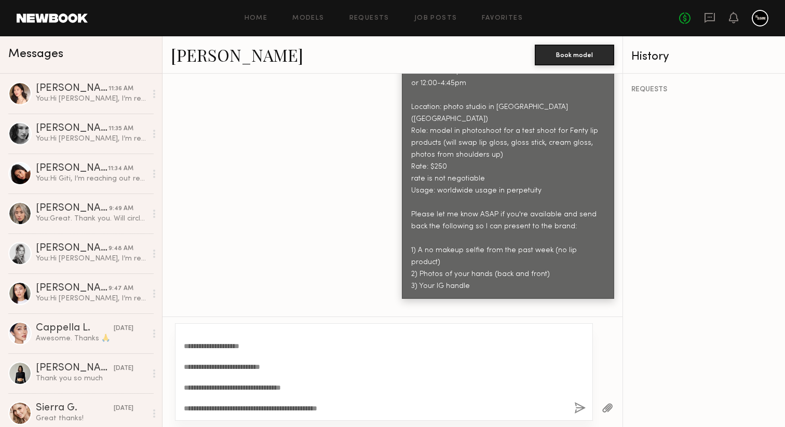
type textarea "**********"
click at [584, 412] on button "button" at bounding box center [579, 408] width 11 height 13
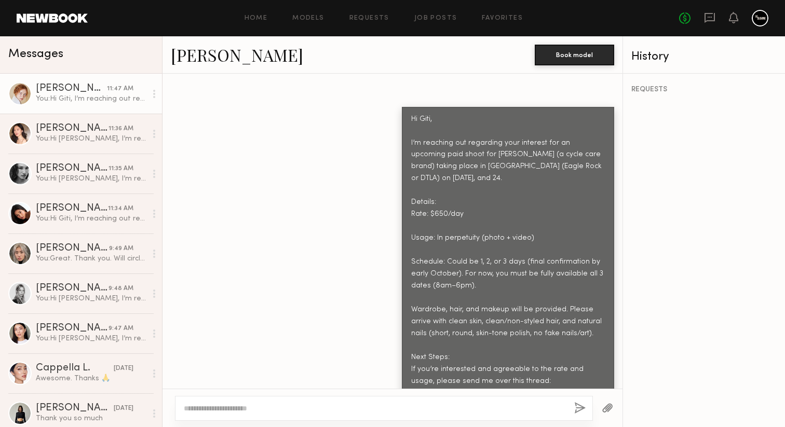
scroll to position [2366, 0]
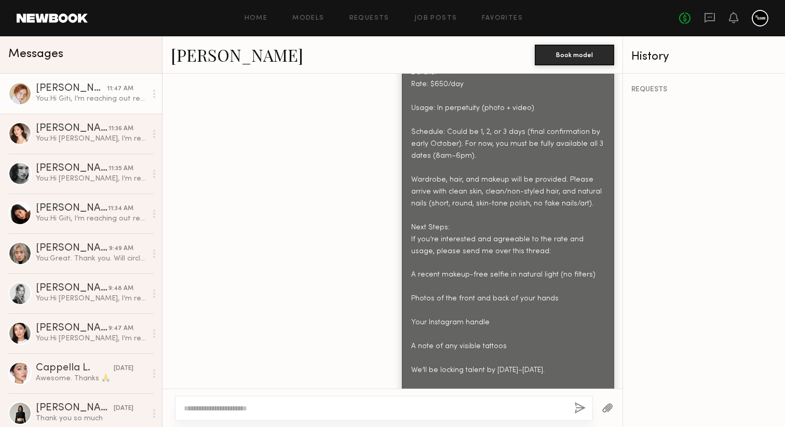
click at [498, 272] on div "Hi Giti, I’m reaching out regarding your interest for an upcoming paid shoot fo…" at bounding box center [508, 192] width 194 height 417
click at [527, 304] on div "Hi Giti, I’m reaching out regarding your interest for an upcoming paid shoot fo…" at bounding box center [508, 192] width 194 height 417
click at [486, 404] on textarea at bounding box center [375, 408] width 382 height 10
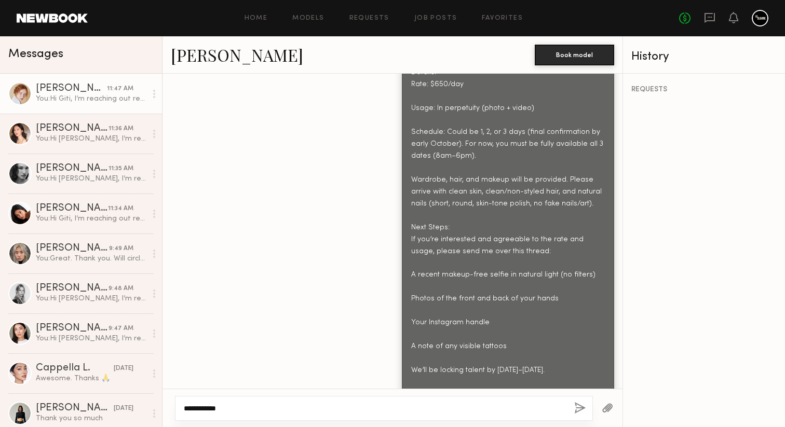
type textarea "**********"
click at [580, 408] on button "button" at bounding box center [579, 408] width 11 height 13
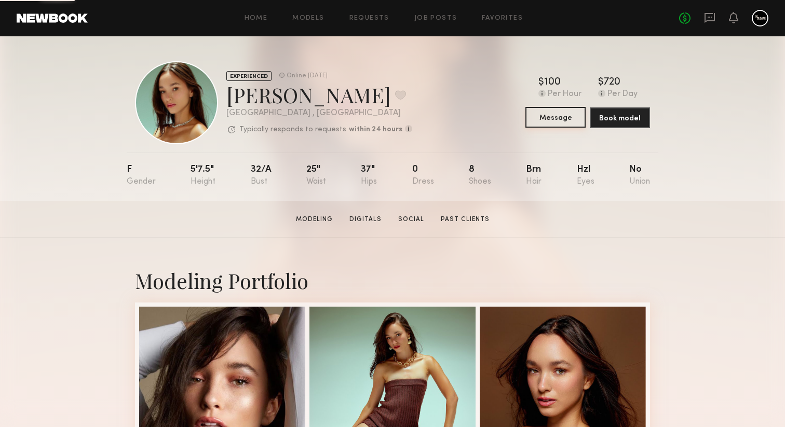
click at [540, 113] on button "Message" at bounding box center [555, 117] width 60 height 21
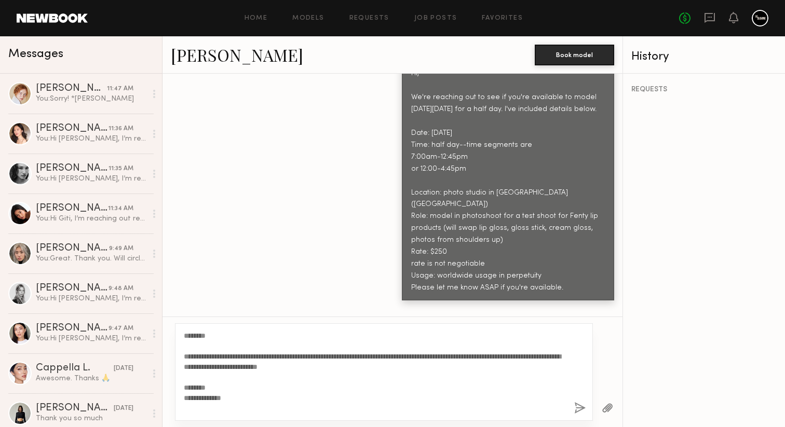
click at [202, 337] on textarea "**********" at bounding box center [375, 372] width 382 height 83
click at [203, 336] on textarea "**********" at bounding box center [375, 372] width 382 height 83
click at [204, 335] on textarea "**********" at bounding box center [375, 372] width 382 height 83
type textarea "**********"
click at [575, 407] on button "button" at bounding box center [579, 408] width 11 height 13
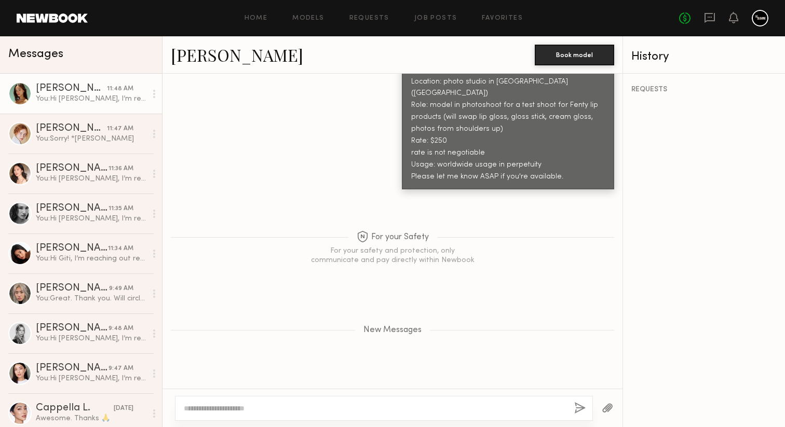
scroll to position [694, 0]
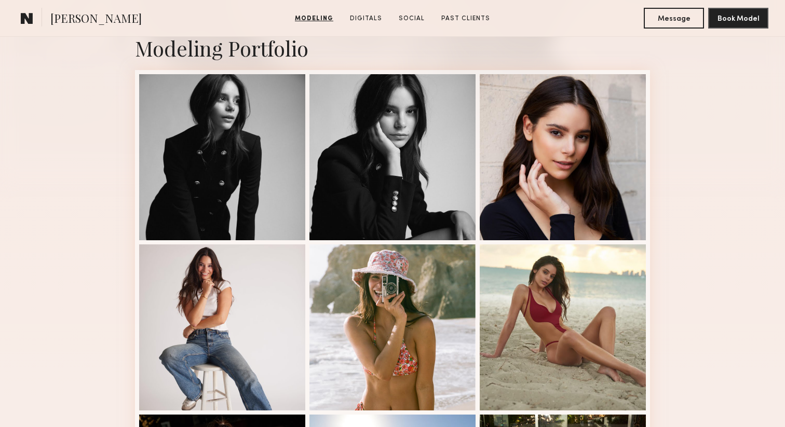
scroll to position [234, 0]
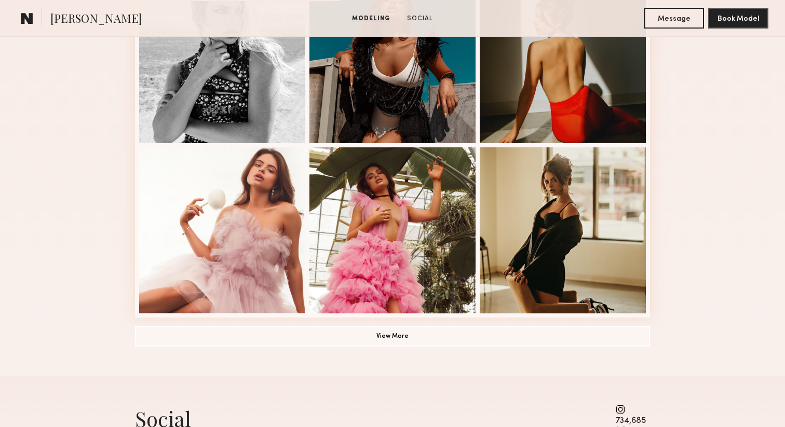
scroll to position [671, 0]
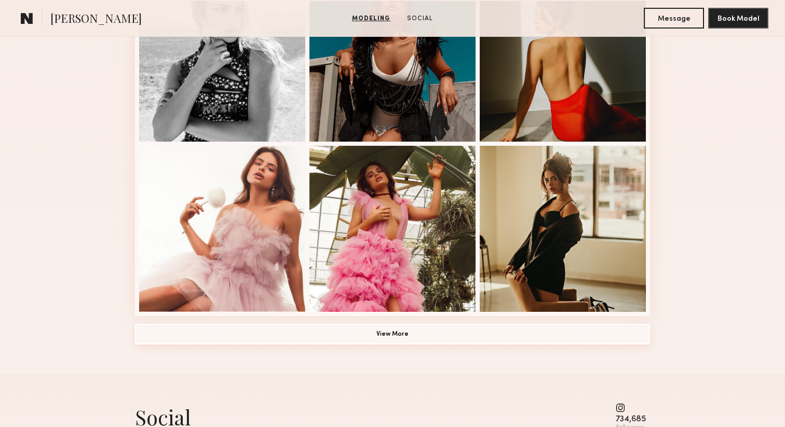
click at [249, 337] on button "View More" at bounding box center [392, 334] width 515 height 21
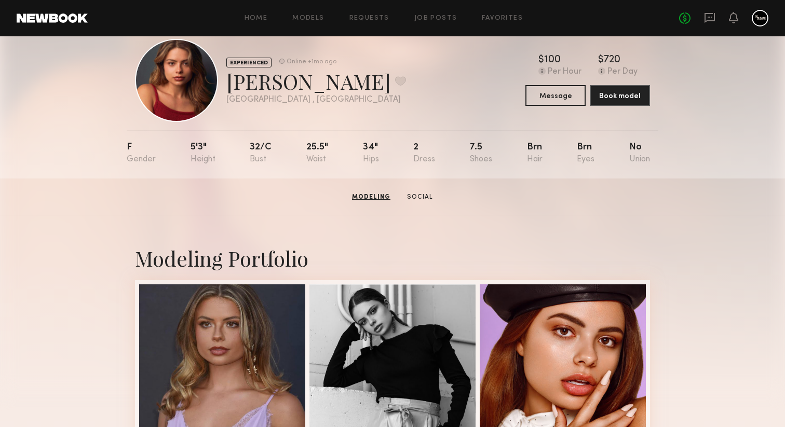
scroll to position [0, 0]
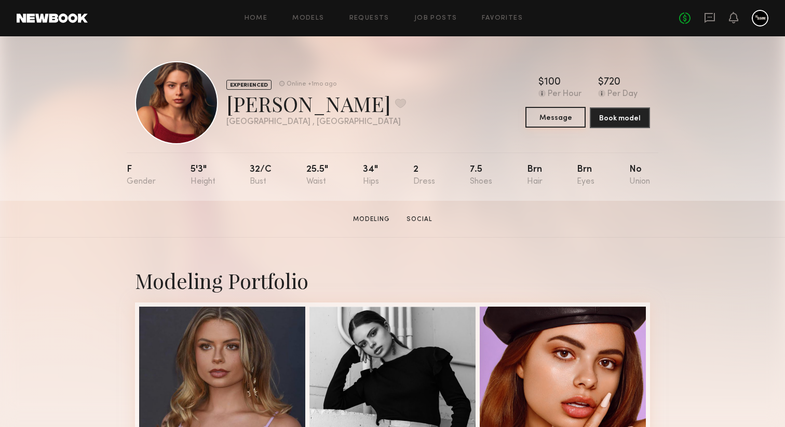
click at [546, 117] on button "Message" at bounding box center [555, 117] width 60 height 21
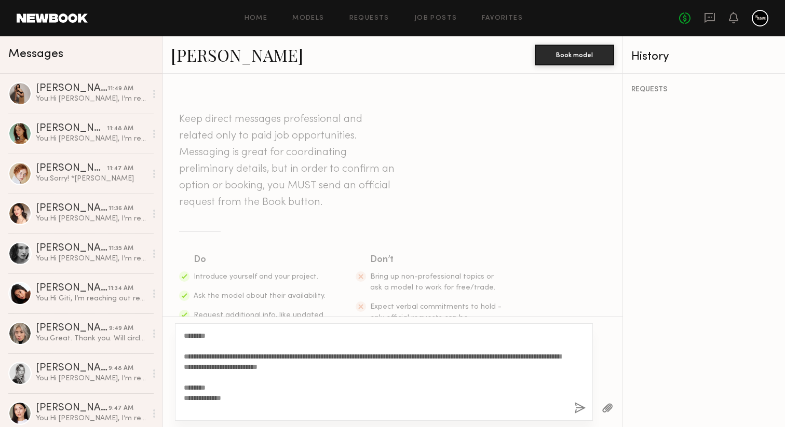
click at [203, 336] on textarea "**********" at bounding box center [375, 372] width 382 height 83
type textarea "**********"
click at [574, 405] on button "button" at bounding box center [579, 408] width 11 height 13
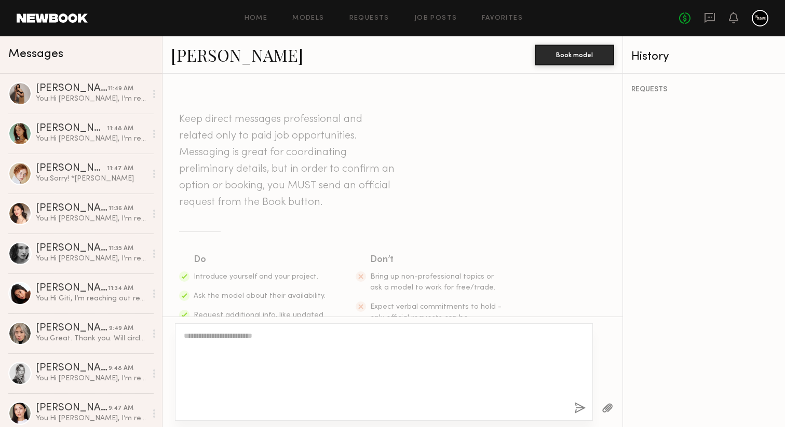
scroll to position [519, 0]
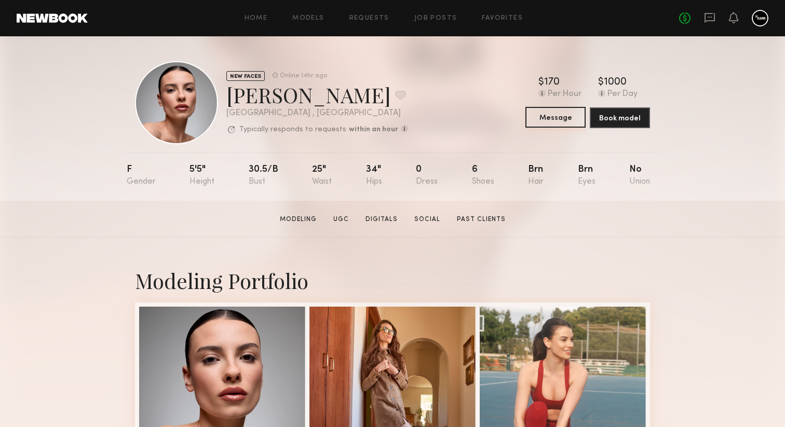
click at [553, 113] on button "Message" at bounding box center [555, 117] width 60 height 21
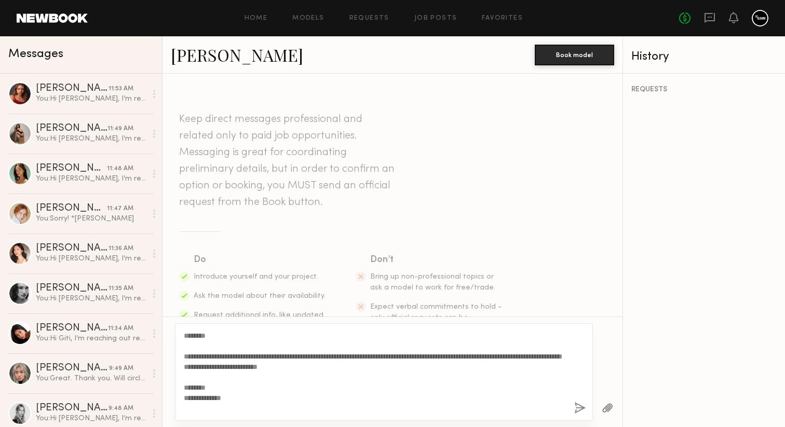
click at [204, 336] on textarea "**********" at bounding box center [375, 372] width 382 height 83
type textarea "**********"
click at [575, 406] on button "button" at bounding box center [579, 408] width 11 height 13
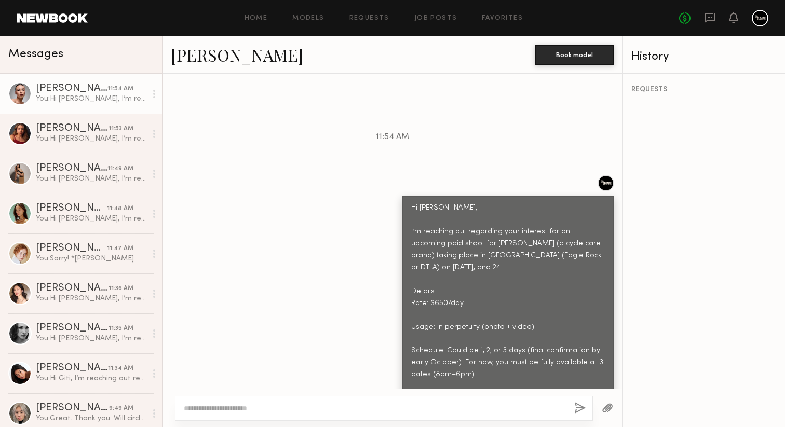
scroll to position [184, 0]
